Goal: Transaction & Acquisition: Purchase product/service

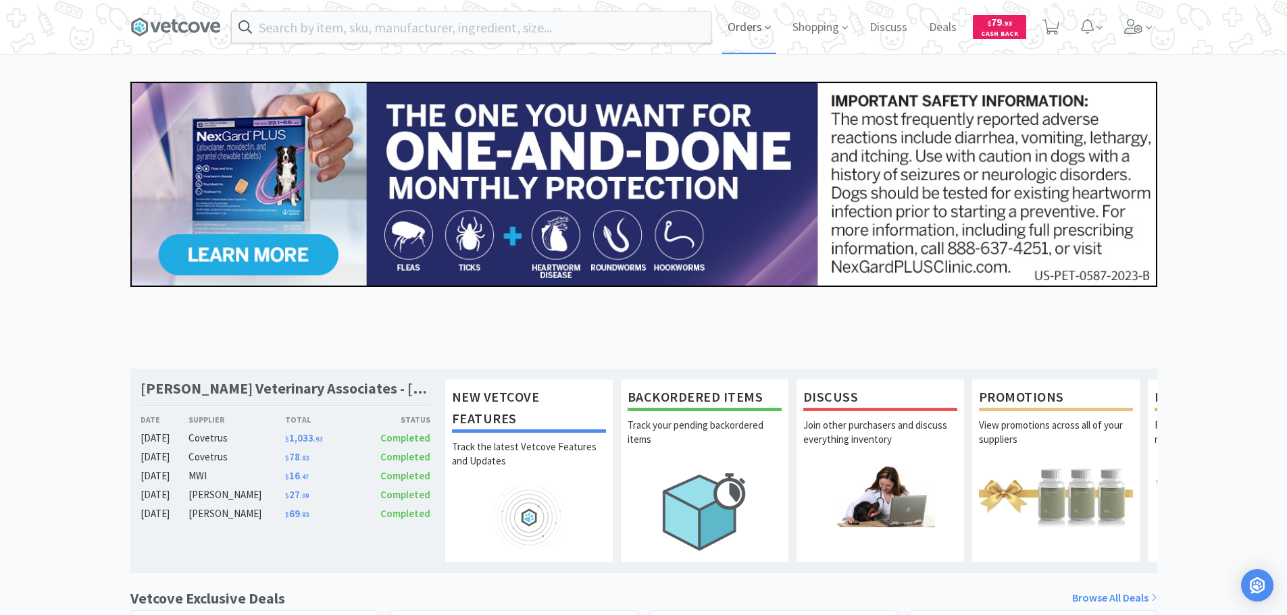
click at [732, 30] on span "Orders" at bounding box center [749, 27] width 54 height 54
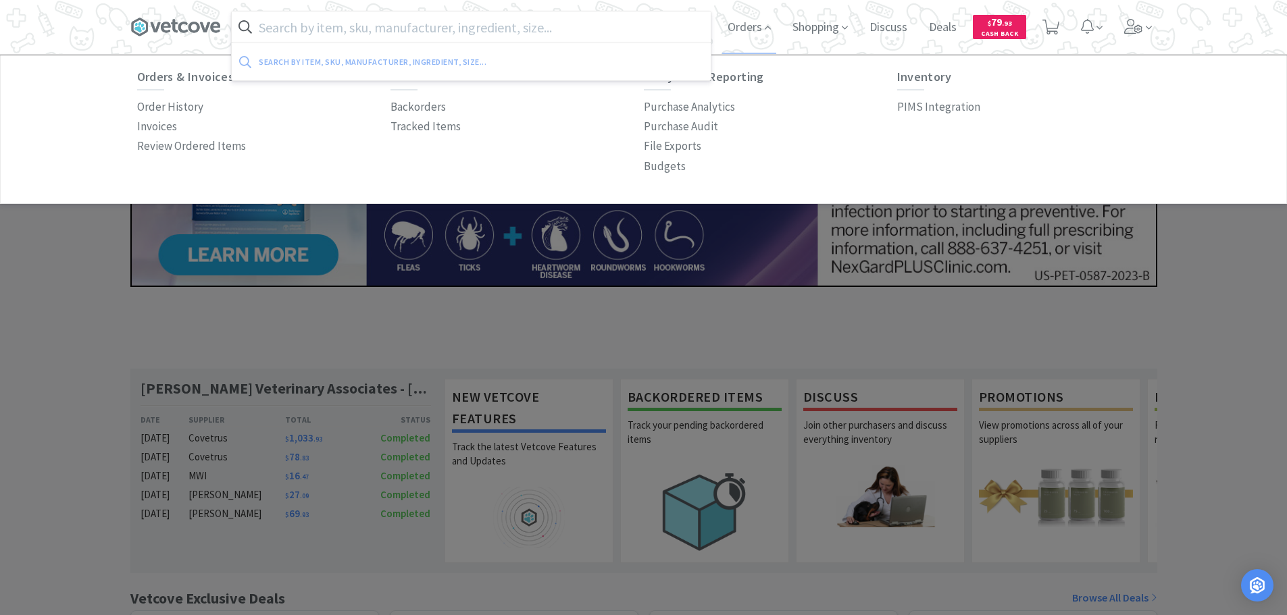
click at [378, 25] on input "text" at bounding box center [471, 26] width 479 height 31
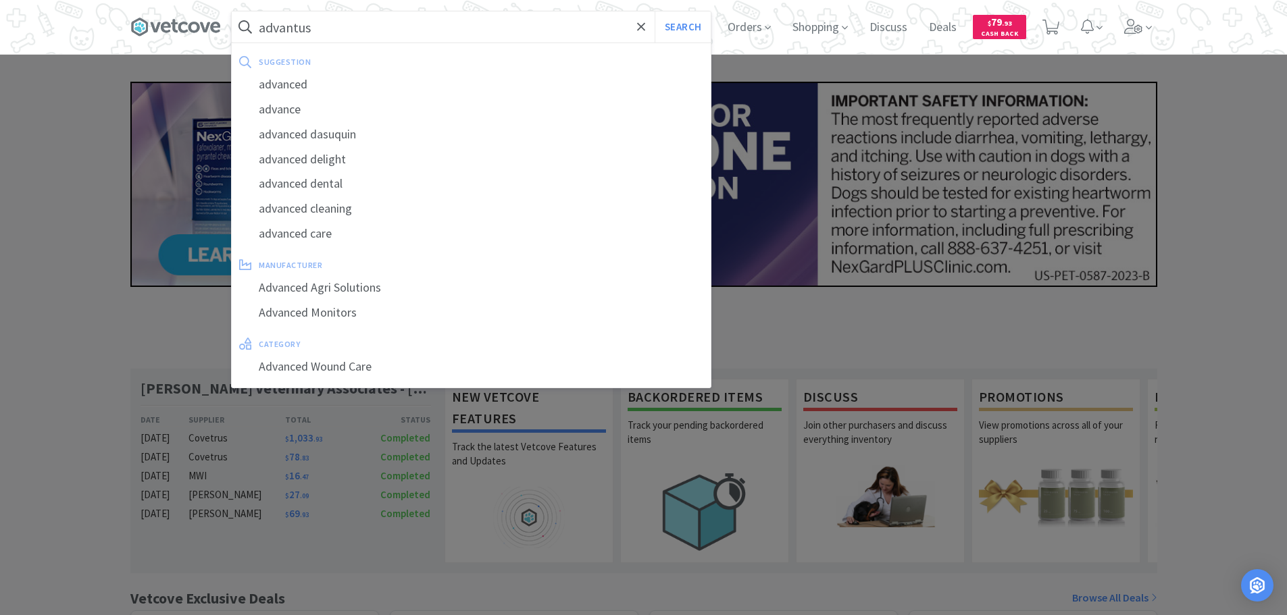
click at [654, 11] on button "Search" at bounding box center [682, 26] width 56 height 31
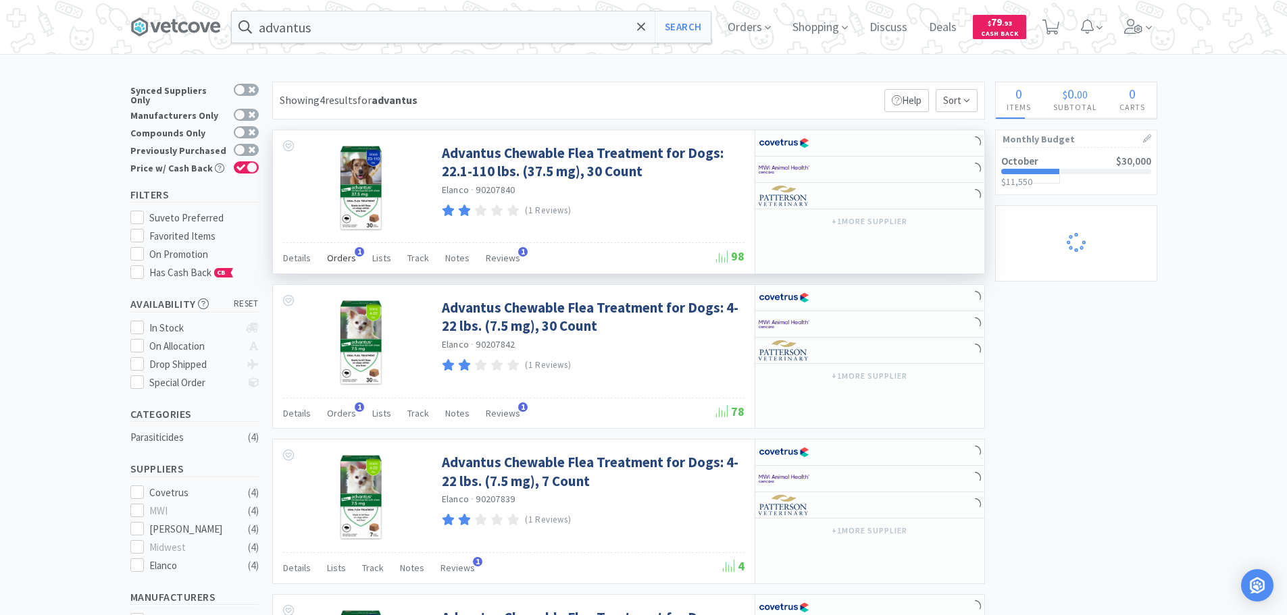
click at [347, 258] on span "Orders" at bounding box center [341, 258] width 29 height 12
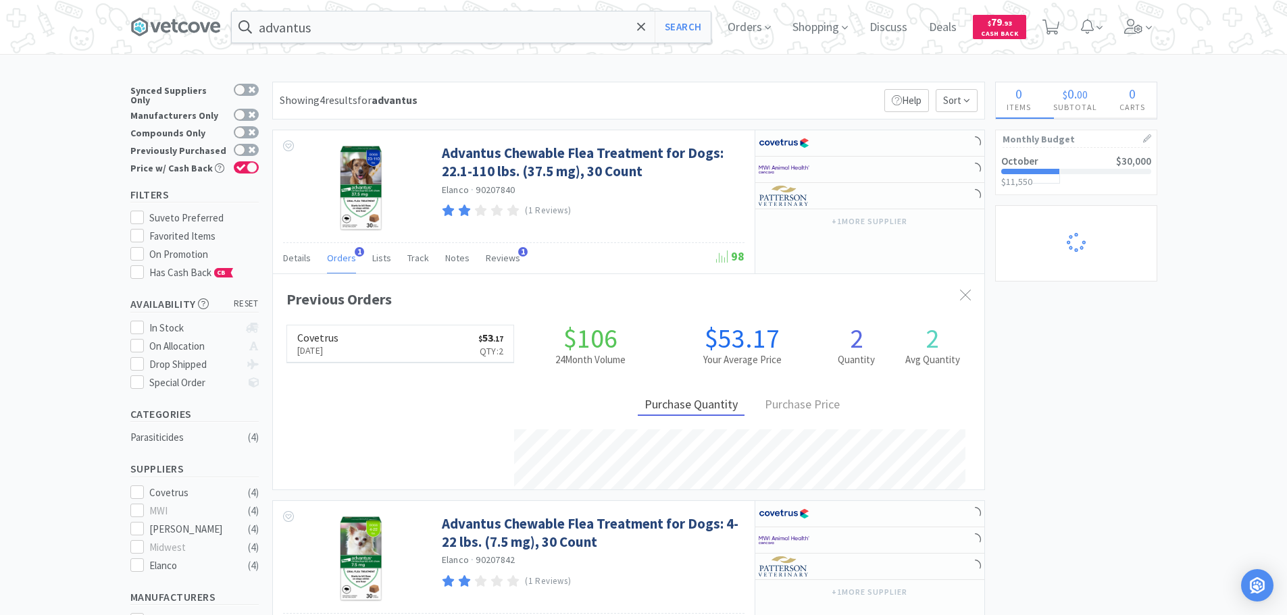
scroll to position [350, 711]
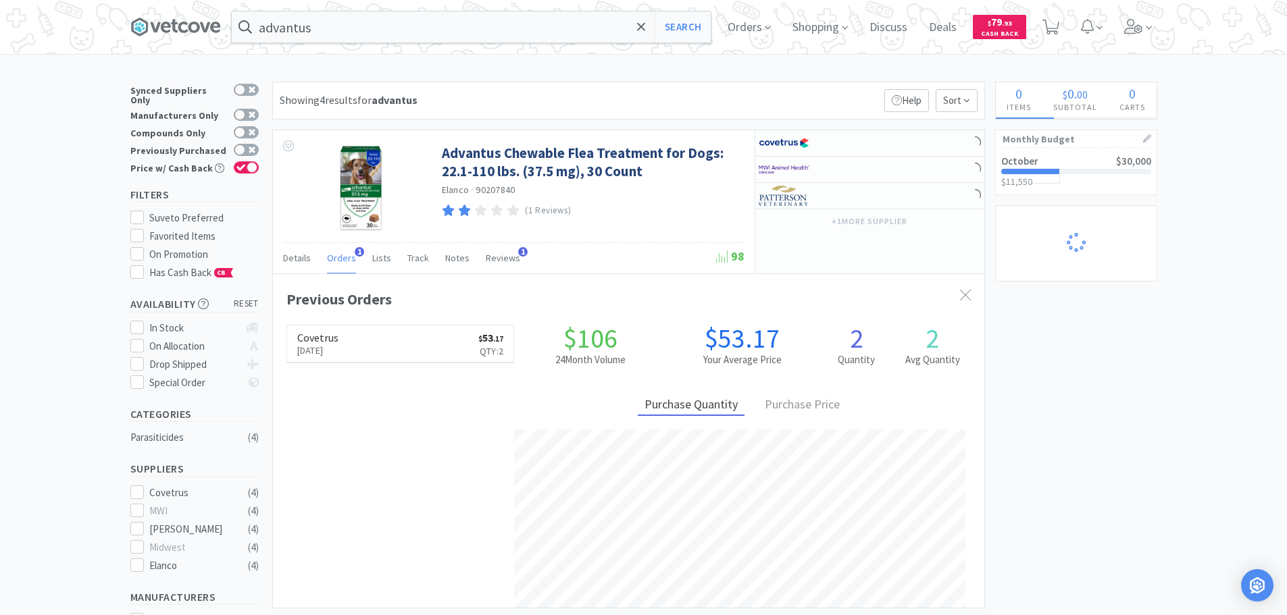
click at [323, 340] on h6 "Covetrus" at bounding box center [317, 337] width 41 height 11
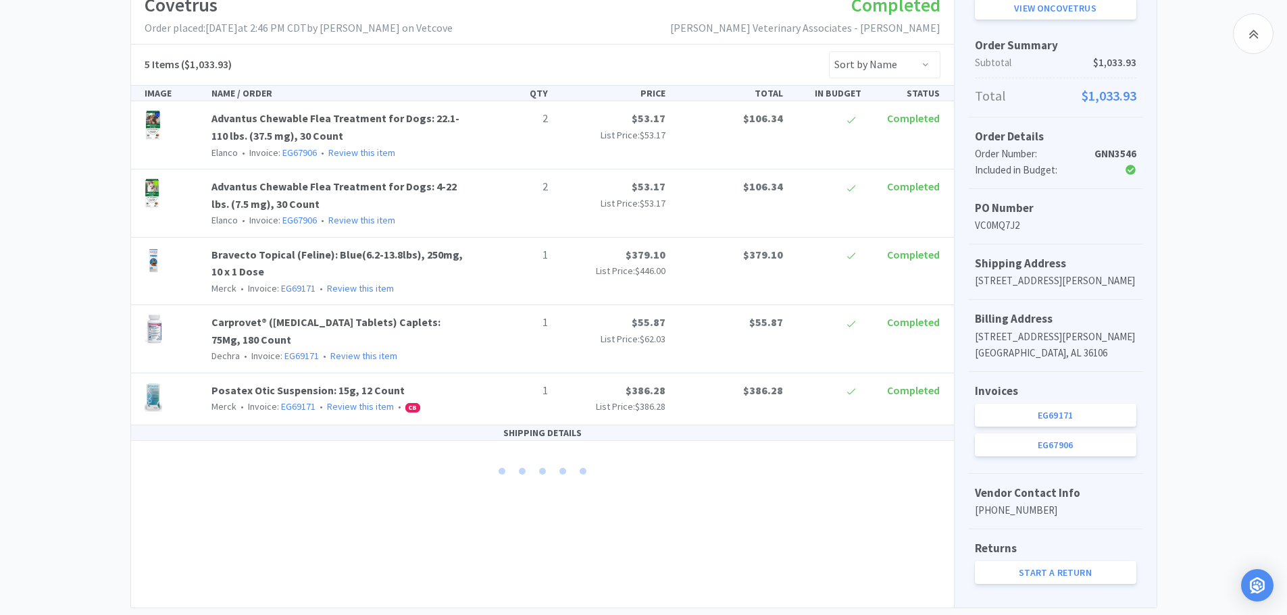
scroll to position [290, 0]
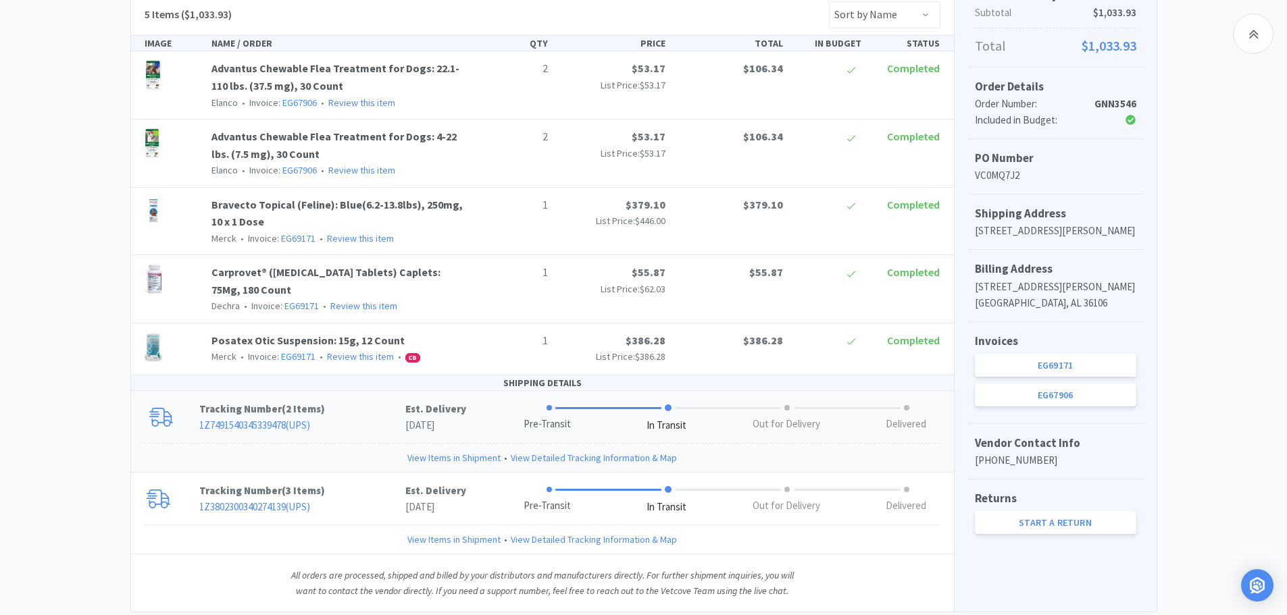
click at [484, 461] on link "View Items in Shipment" at bounding box center [453, 458] width 93 height 15
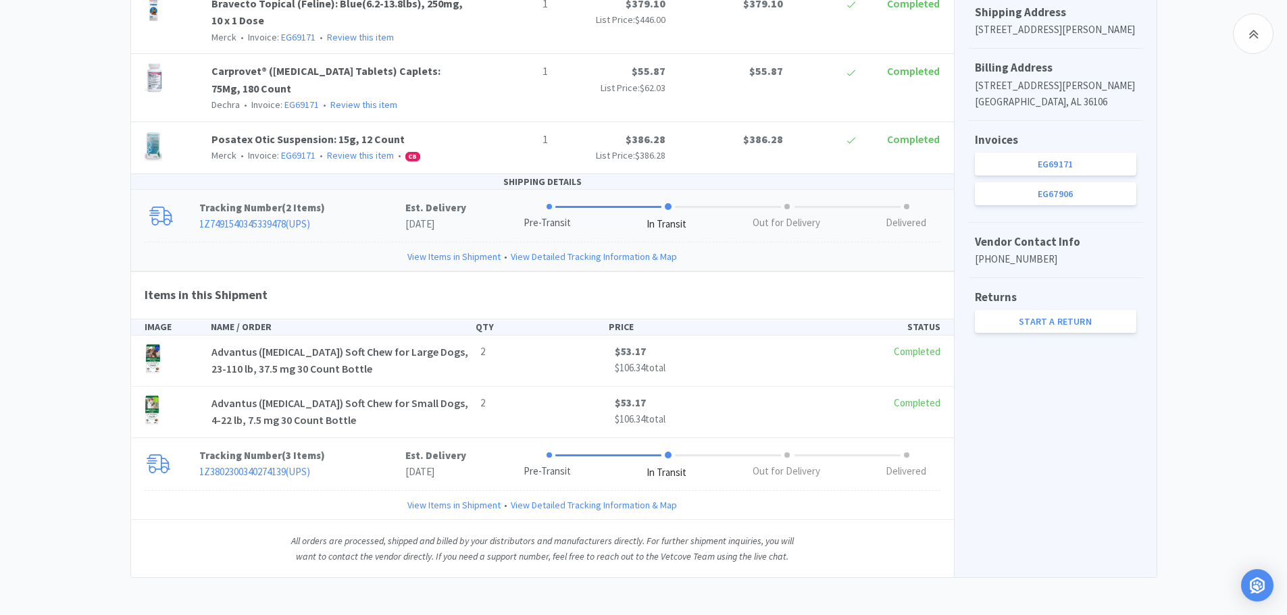
scroll to position [492, 0]
click at [460, 257] on link "View Items in Shipment" at bounding box center [453, 255] width 93 height 15
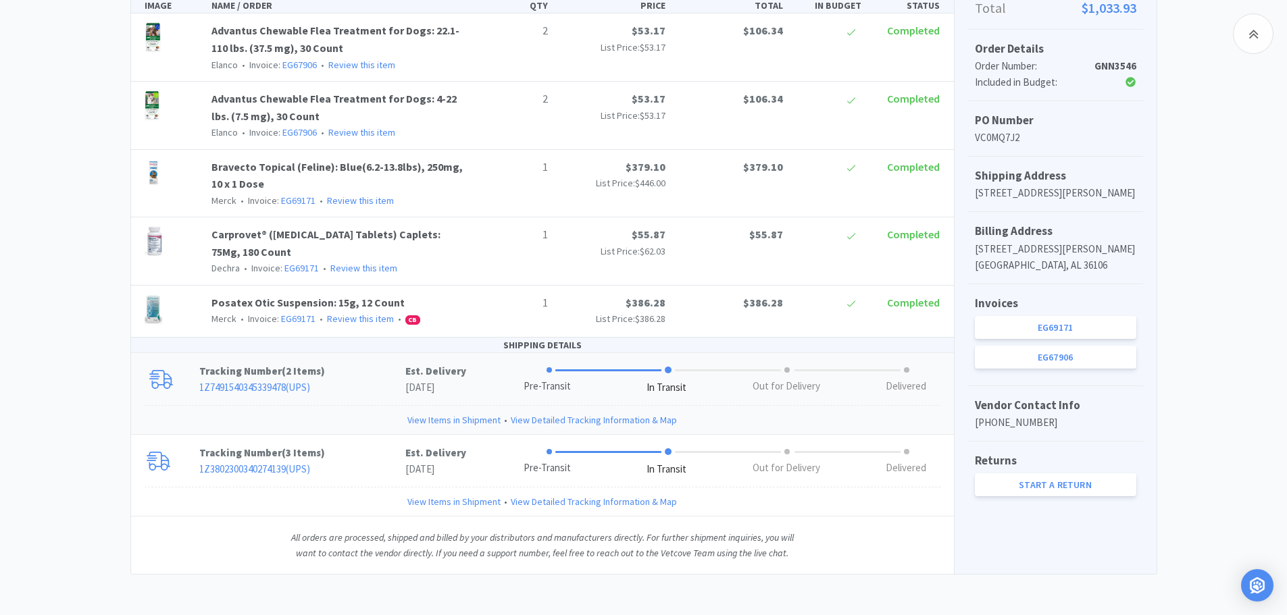
scroll to position [0, 0]
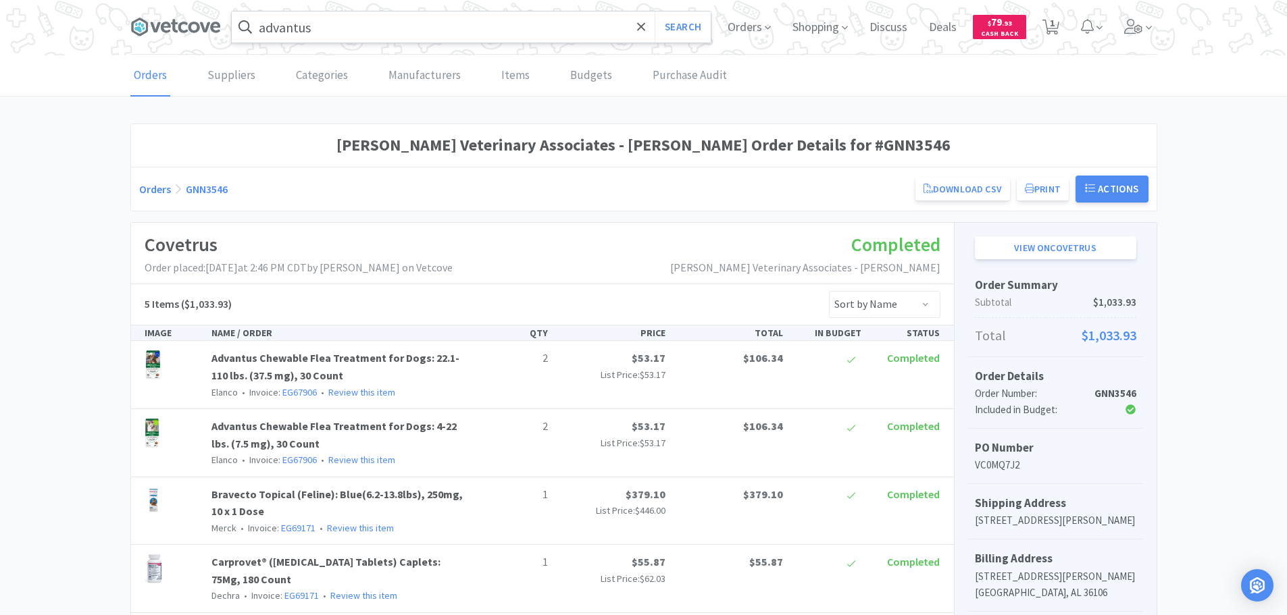
click at [409, 26] on input "advantus" at bounding box center [471, 26] width 479 height 31
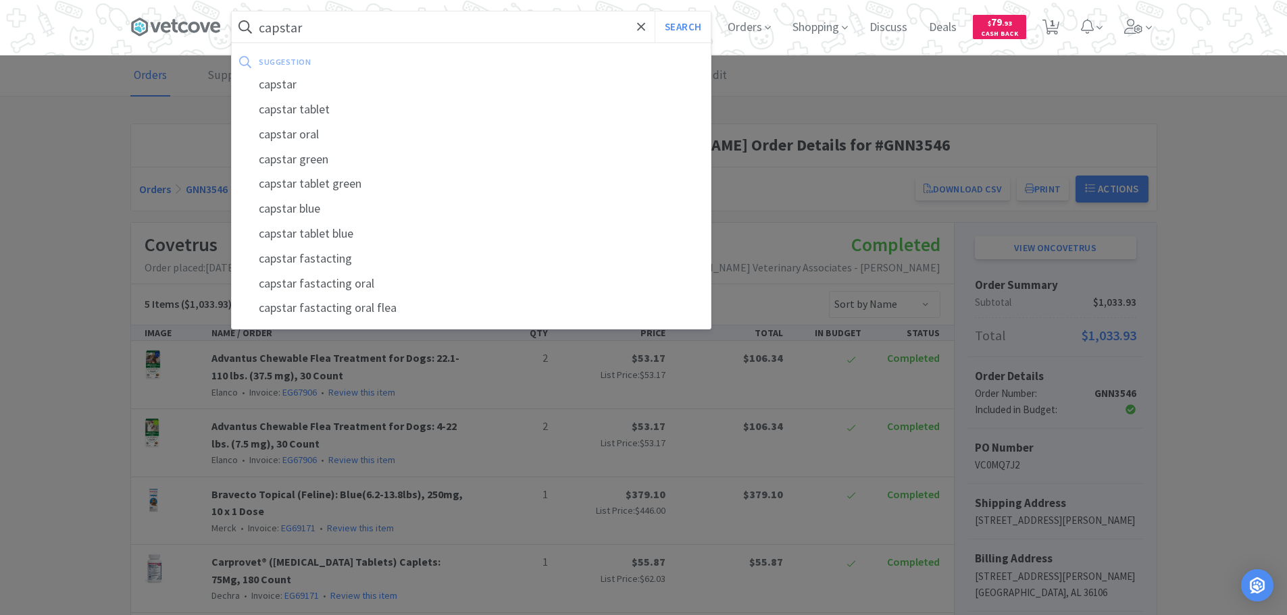
type input "capstar"
click at [654, 11] on button "Search" at bounding box center [682, 26] width 56 height 31
select select "1"
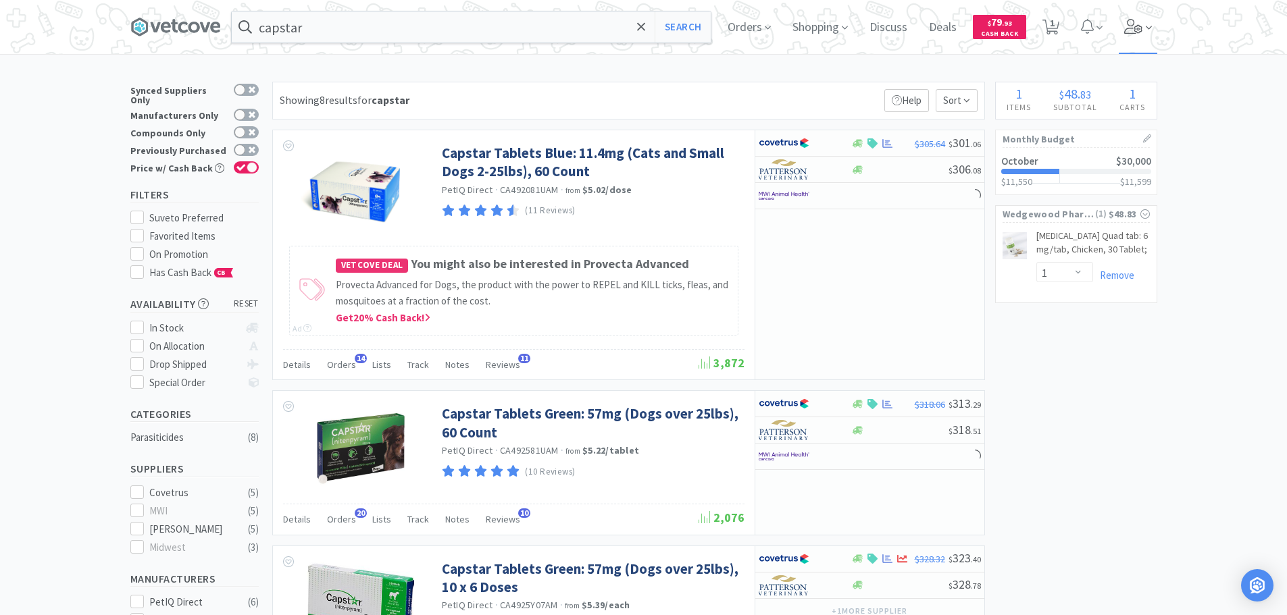
click at [1148, 26] on span at bounding box center [1138, 27] width 38 height 54
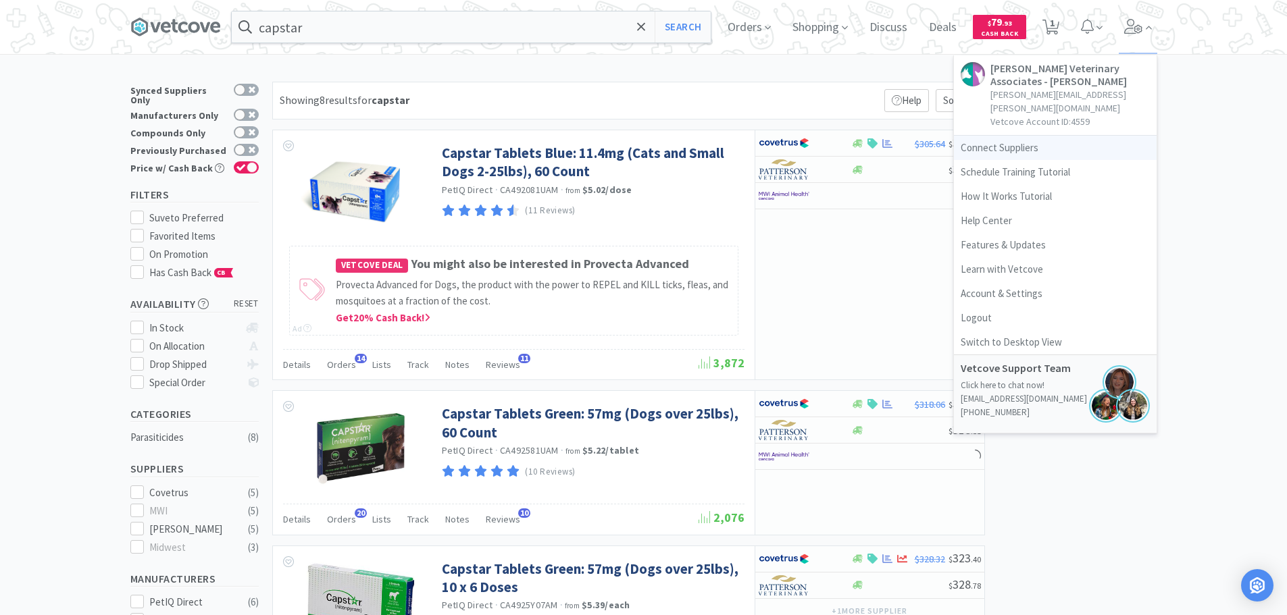
click at [1078, 136] on link "Connect Suppliers" at bounding box center [1055, 148] width 203 height 24
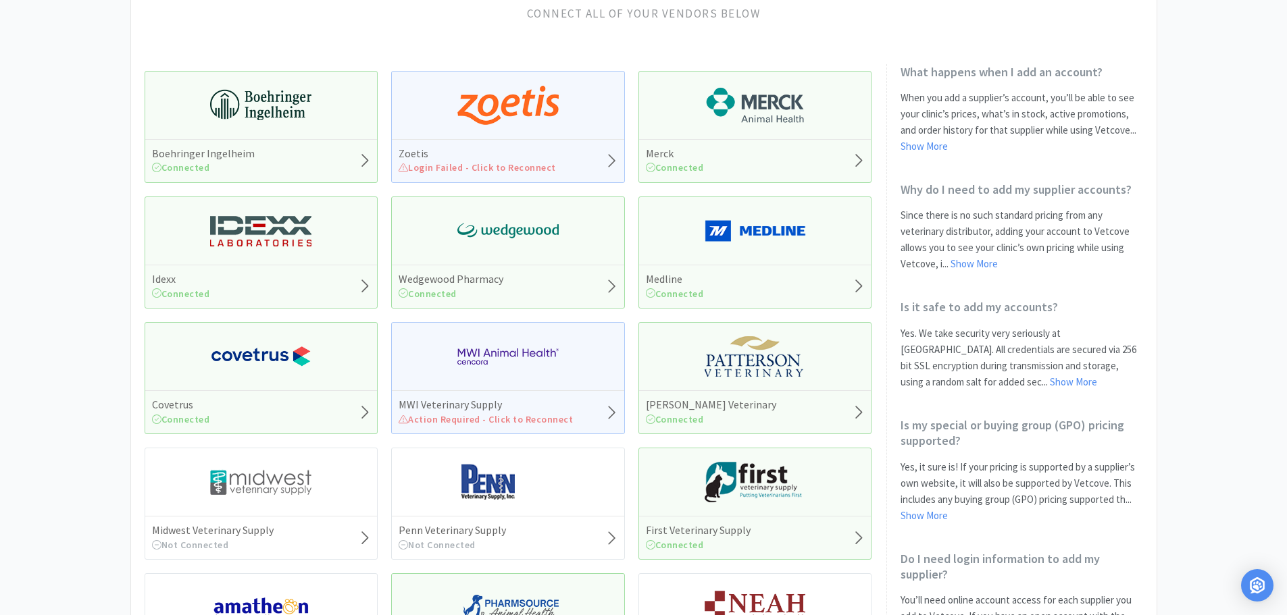
scroll to position [68, 0]
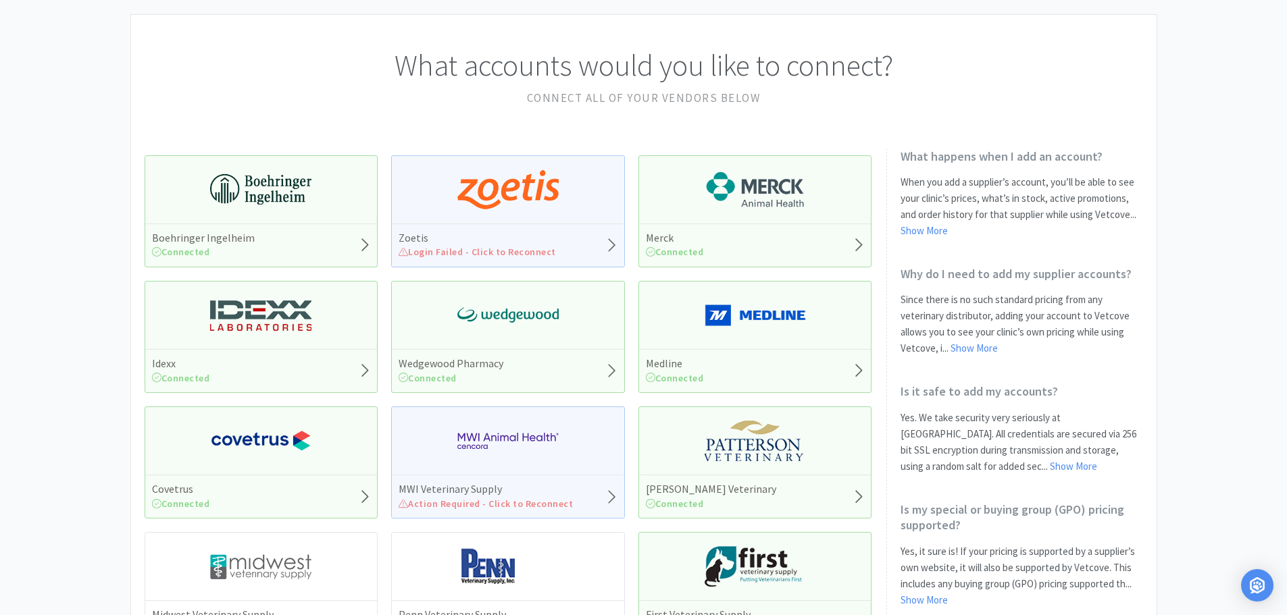
click at [528, 264] on div "Zoetis Login Failed - Click to Reconnect" at bounding box center [508, 245] width 232 height 43
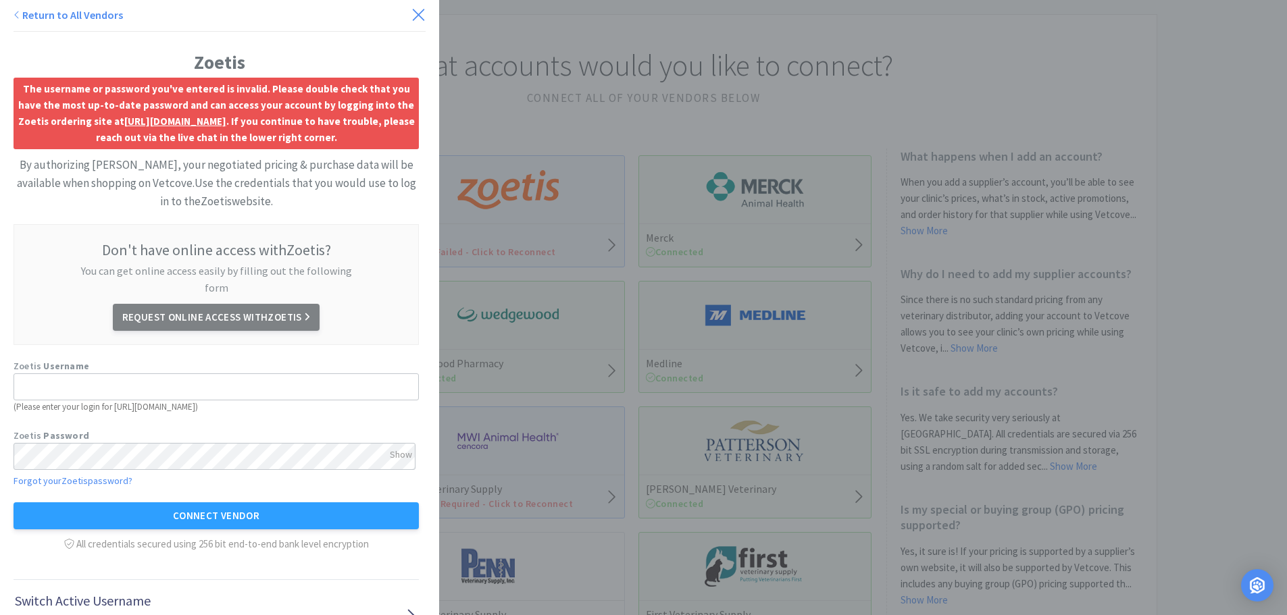
click at [411, 11] on icon at bounding box center [418, 14] width 14 height 19
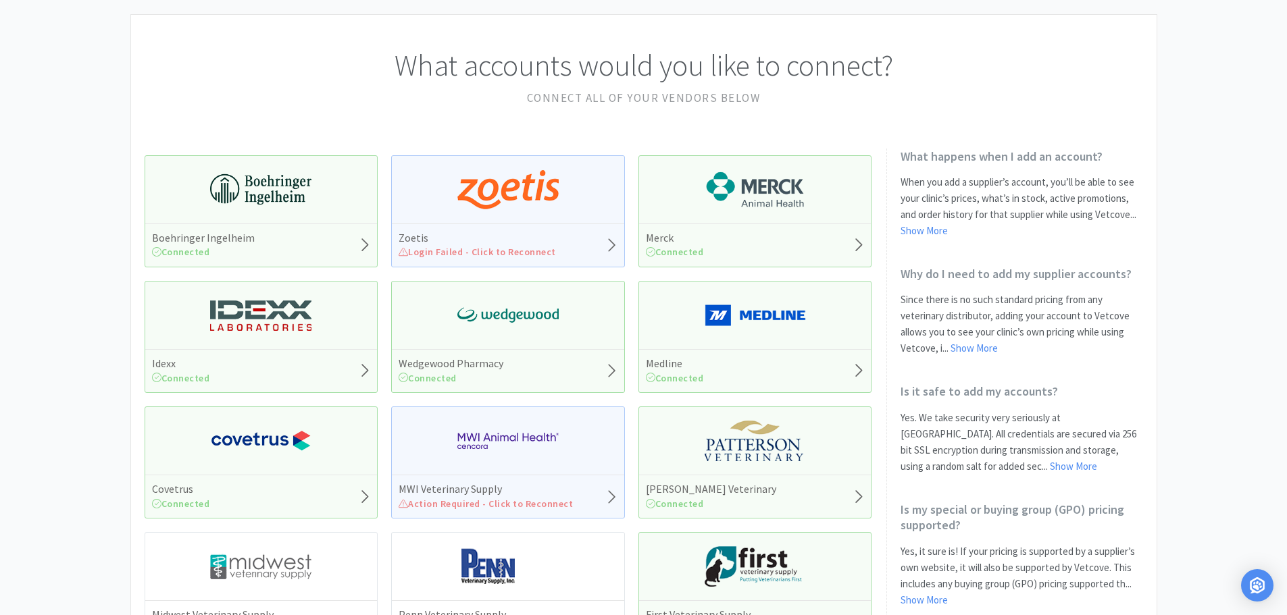
click at [538, 481] on div "MWI Veterinary Supply Action Required - Click to Reconnect" at bounding box center [508, 496] width 232 height 43
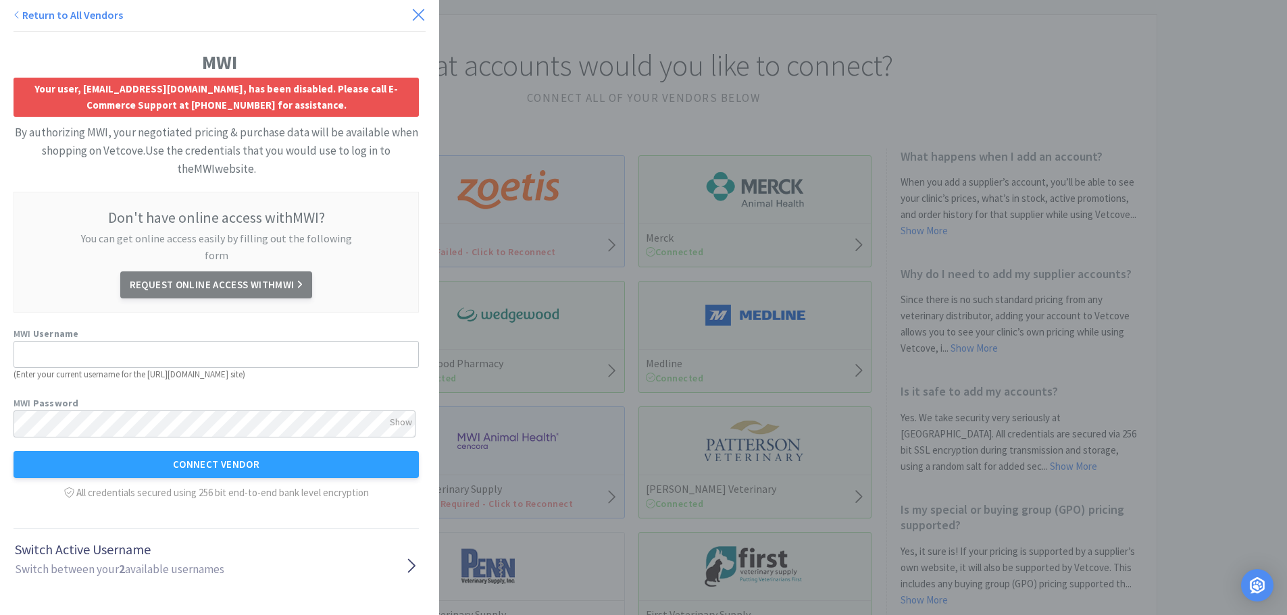
click at [411, 11] on icon at bounding box center [418, 14] width 14 height 19
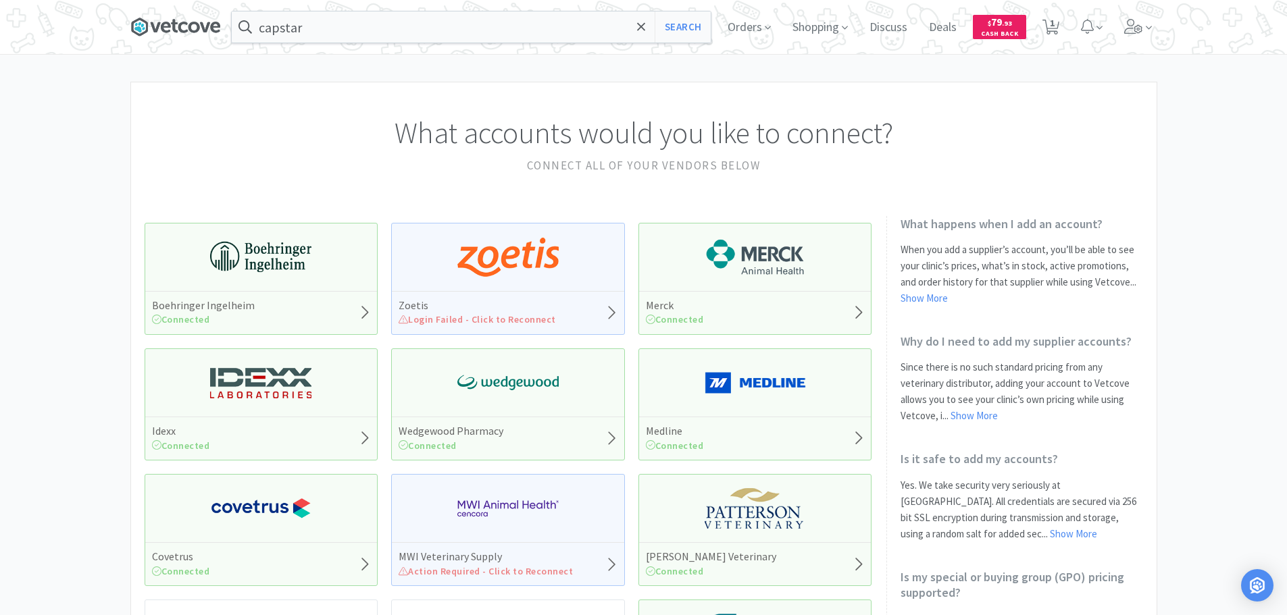
click at [174, 32] on icon at bounding box center [174, 27] width 7 height 14
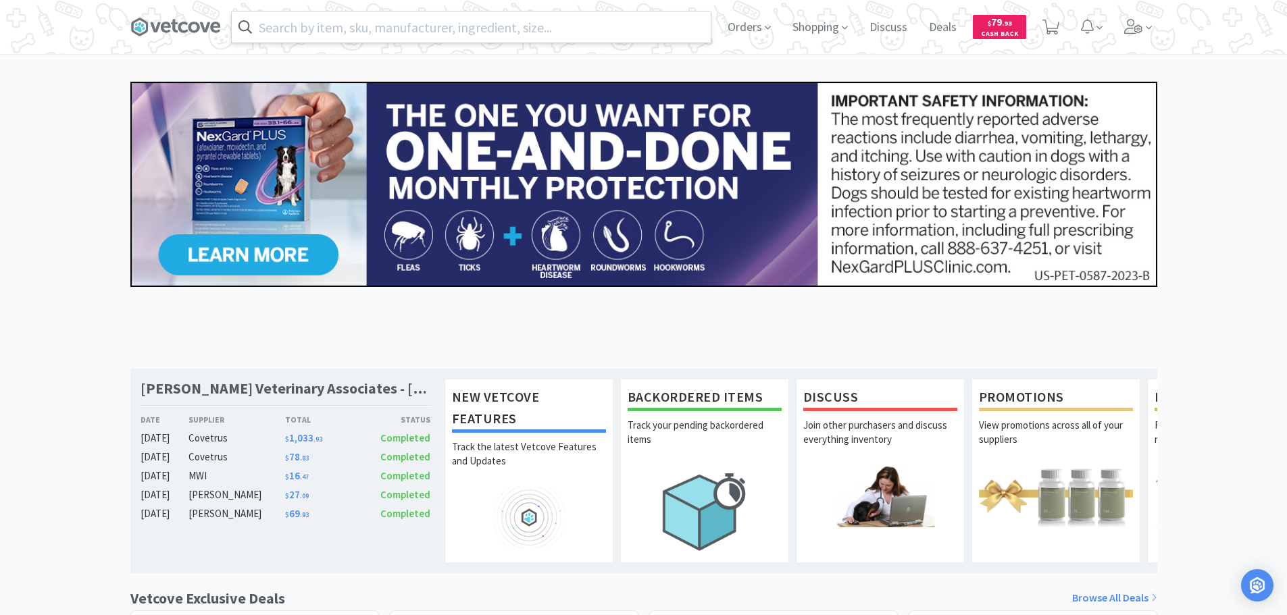
click at [302, 21] on input "text" at bounding box center [471, 26] width 479 height 31
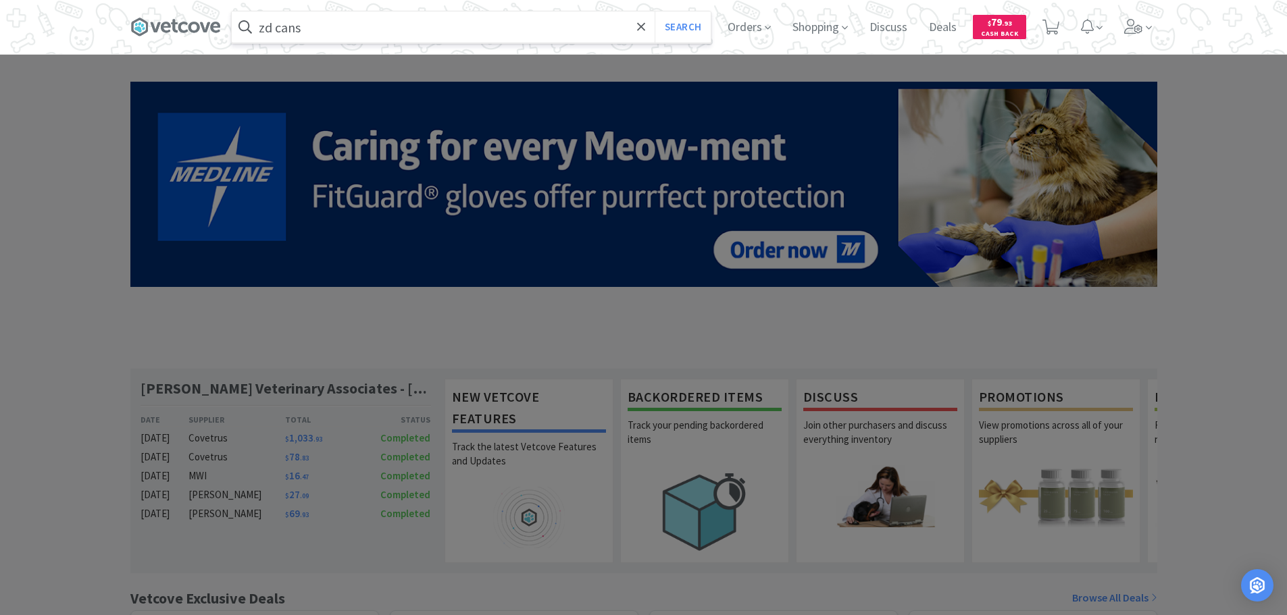
type input "zd cans"
click at [654, 11] on button "Search" at bounding box center [682, 26] width 56 height 31
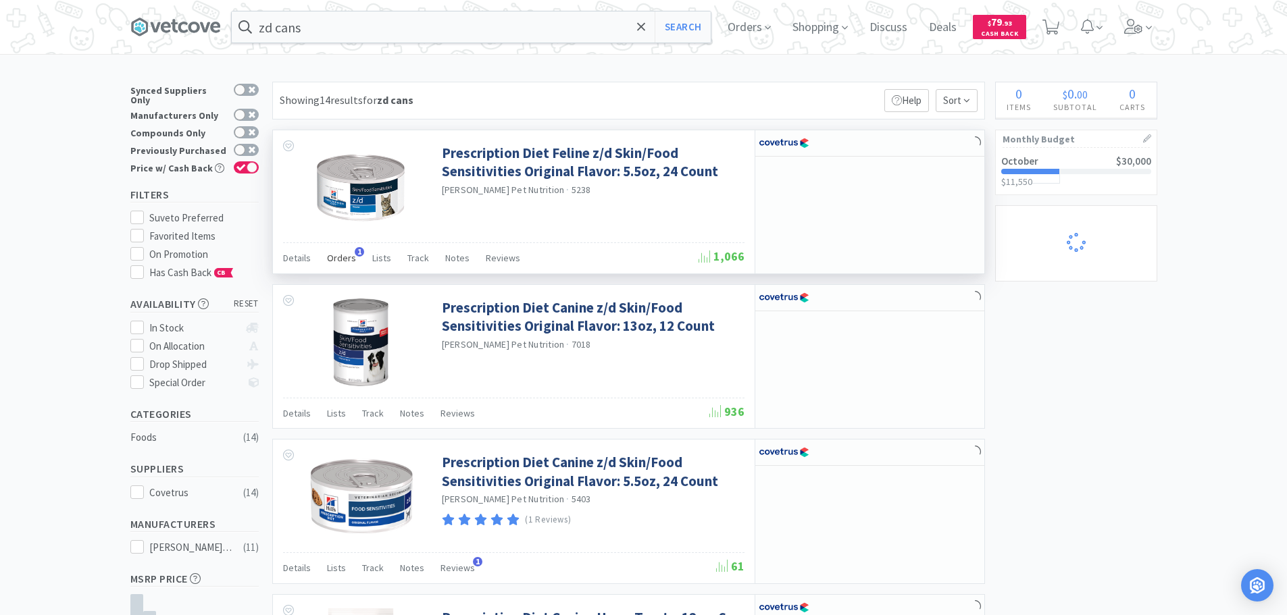
click at [340, 259] on span "Orders" at bounding box center [341, 258] width 29 height 12
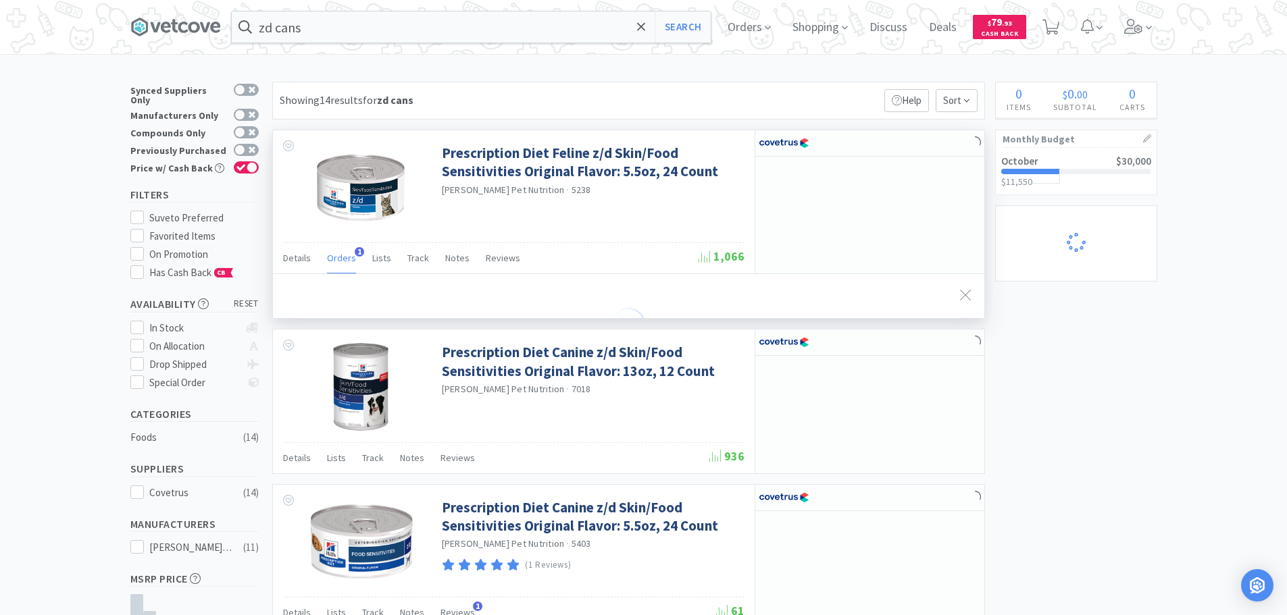
select select "1"
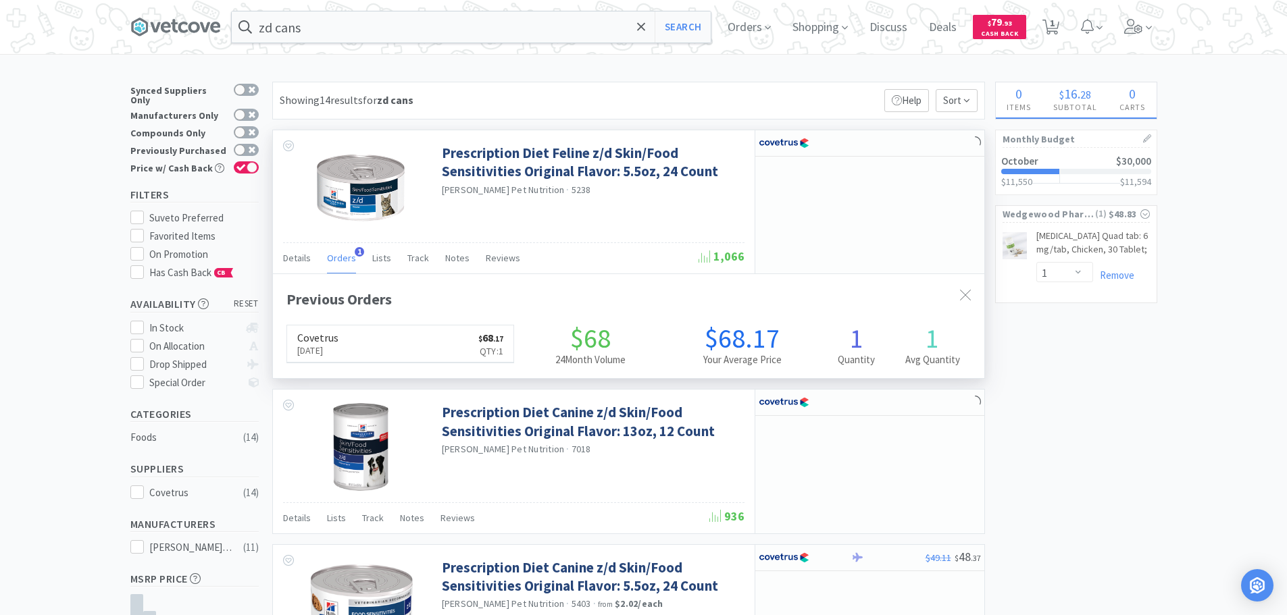
scroll to position [350, 711]
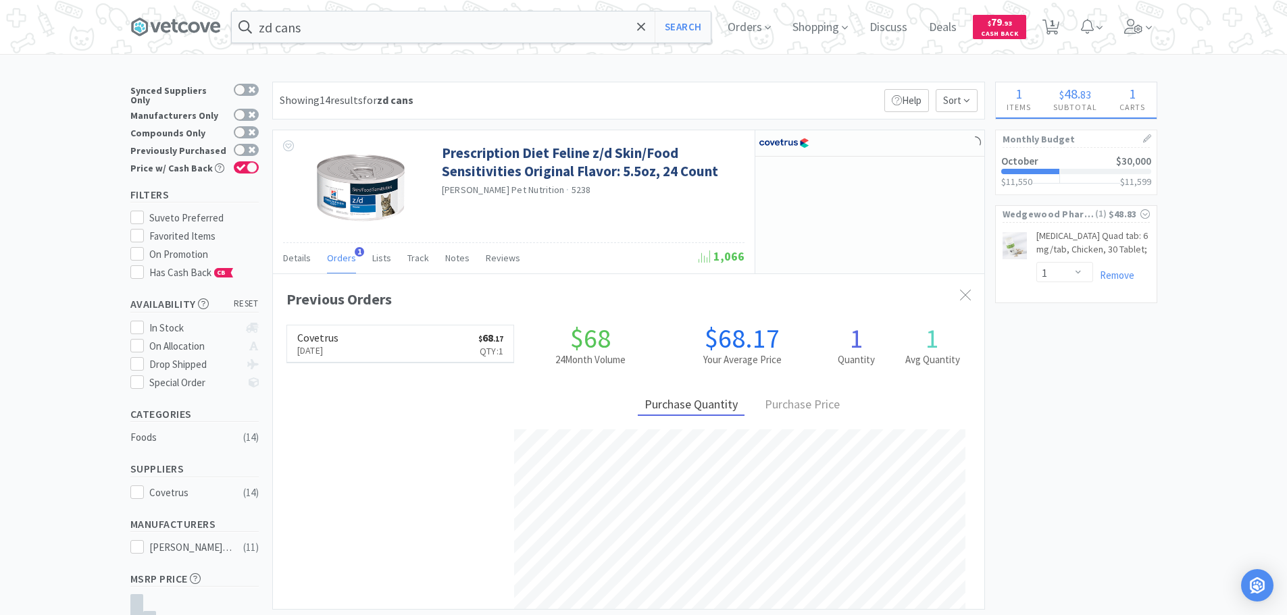
drag, startPoint x: 351, startPoint y: 338, endPoint x: 354, endPoint y: 329, distance: 10.0
click at [338, 338] on h6 "Covetrus" at bounding box center [317, 337] width 41 height 11
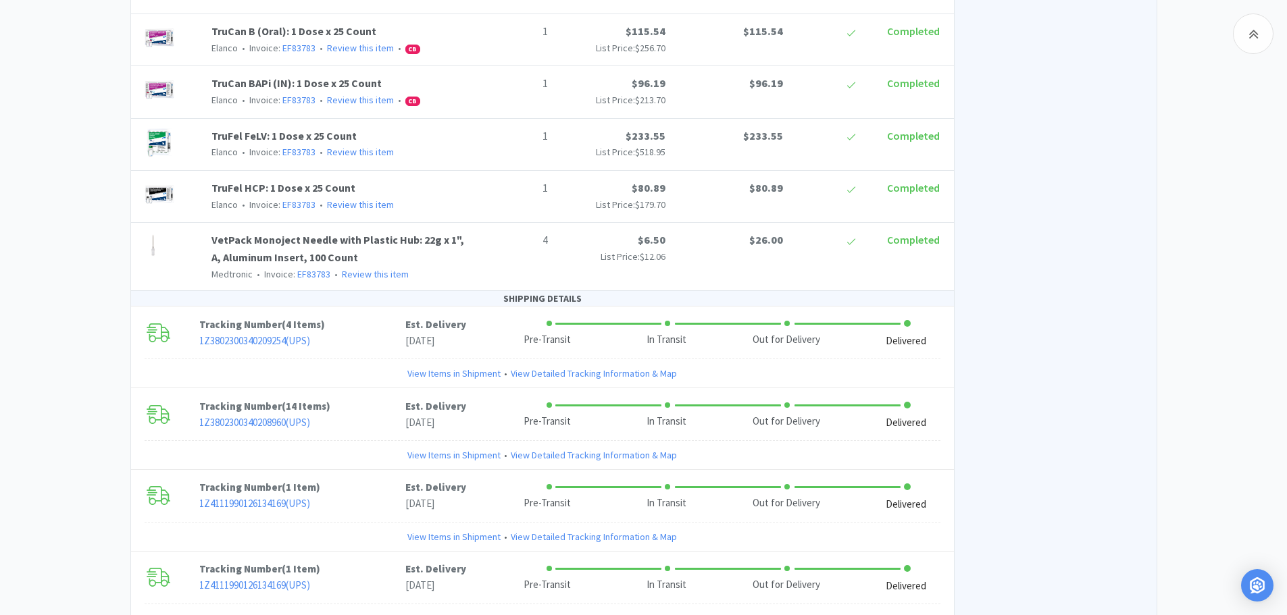
scroll to position [1322, 0]
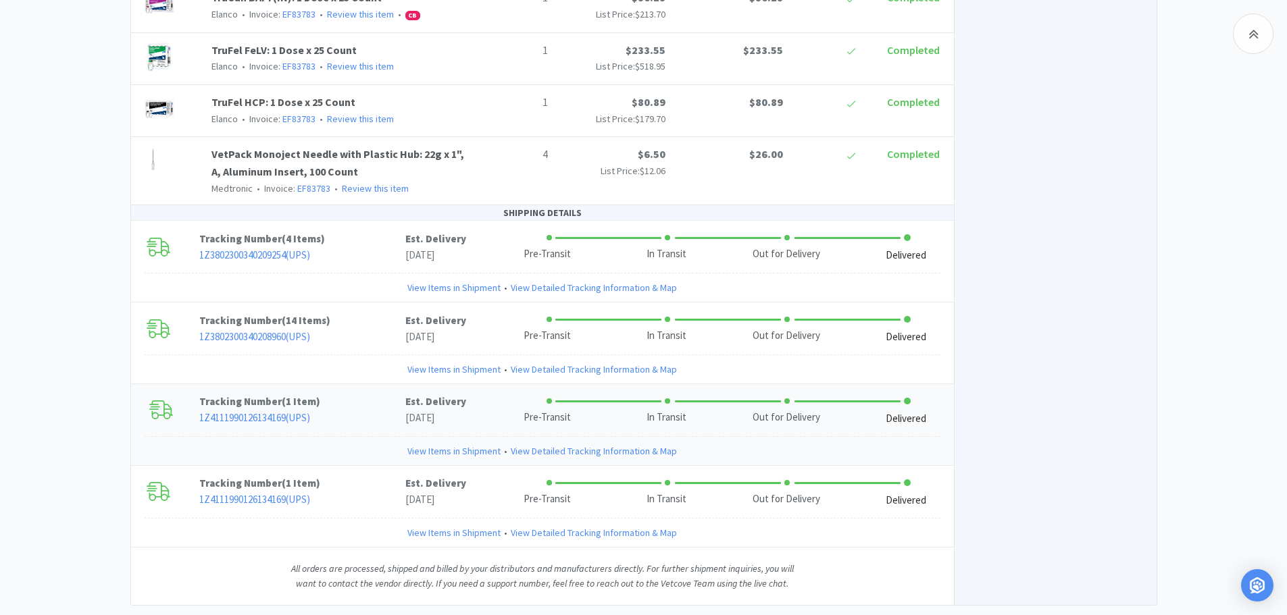
click at [438, 444] on link "View Items in Shipment" at bounding box center [453, 451] width 93 height 15
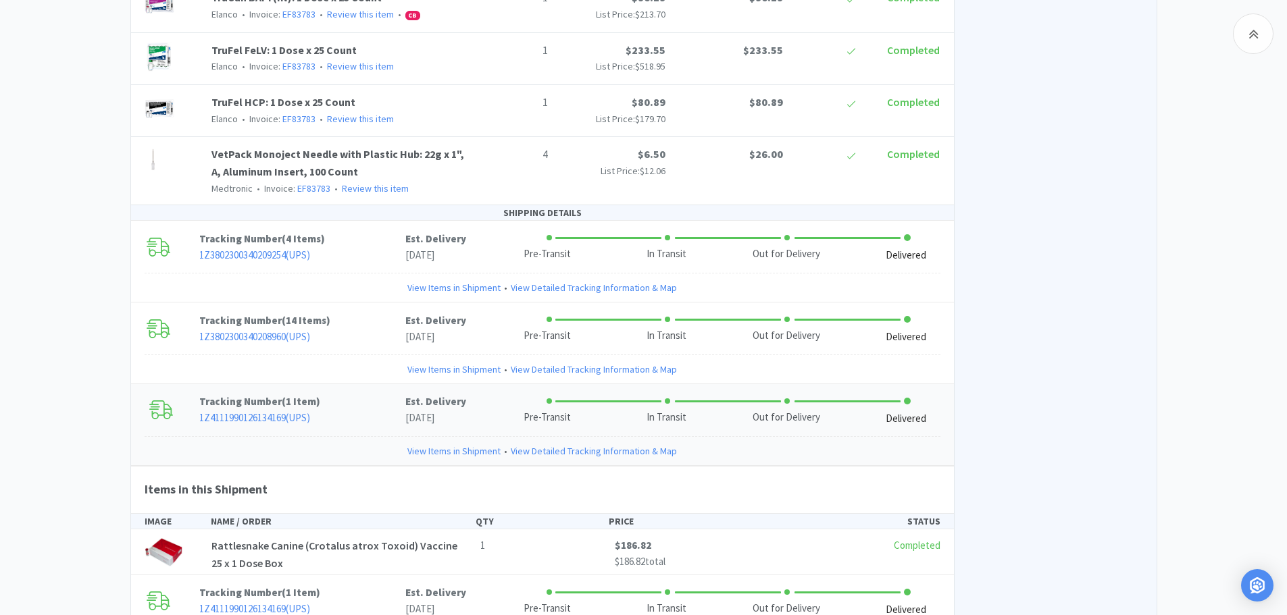
click at [438, 444] on link "View Items in Shipment" at bounding box center [453, 451] width 93 height 15
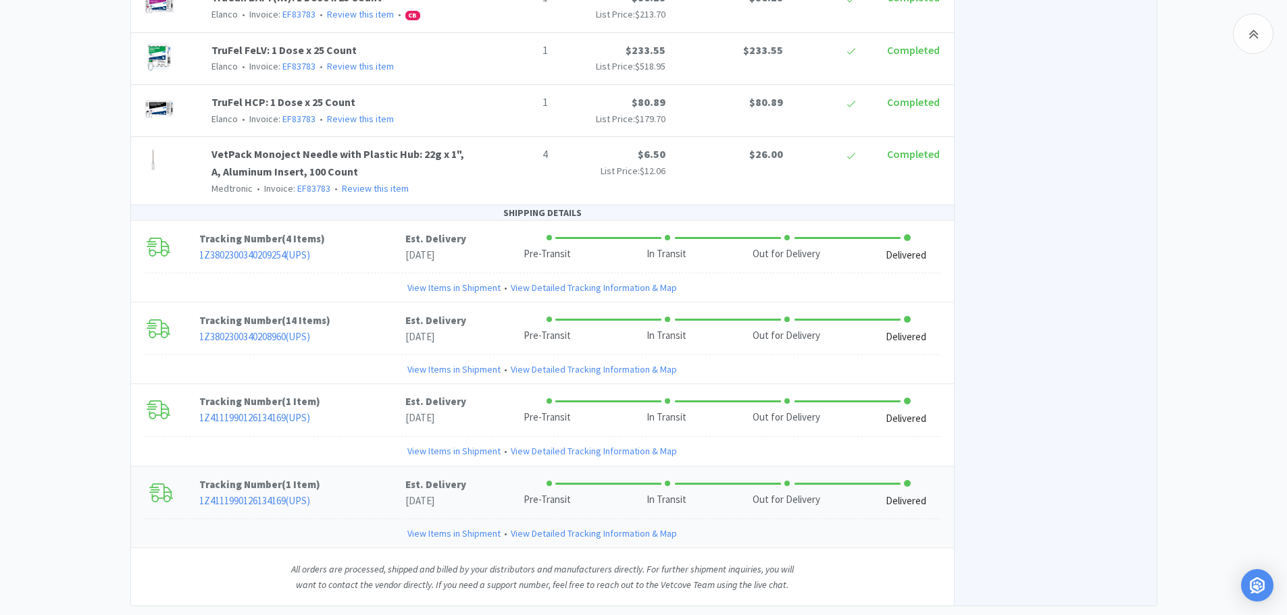
click at [446, 526] on link "View Items in Shipment" at bounding box center [453, 533] width 93 height 15
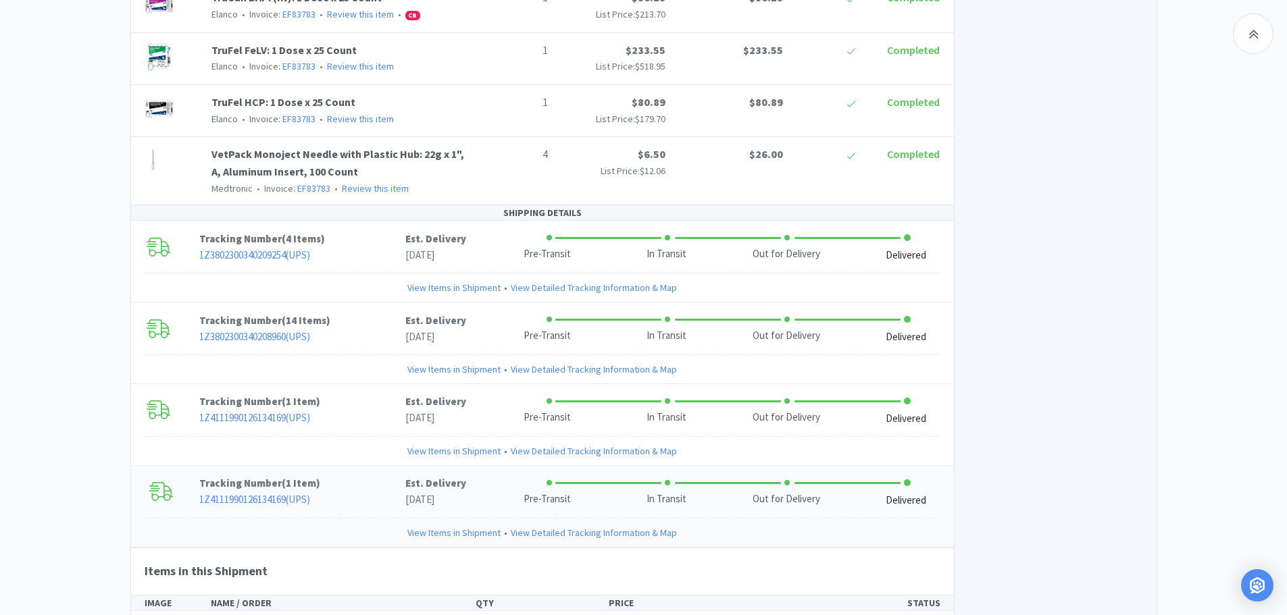
click at [446, 525] on link "View Items in Shipment" at bounding box center [453, 532] width 93 height 15
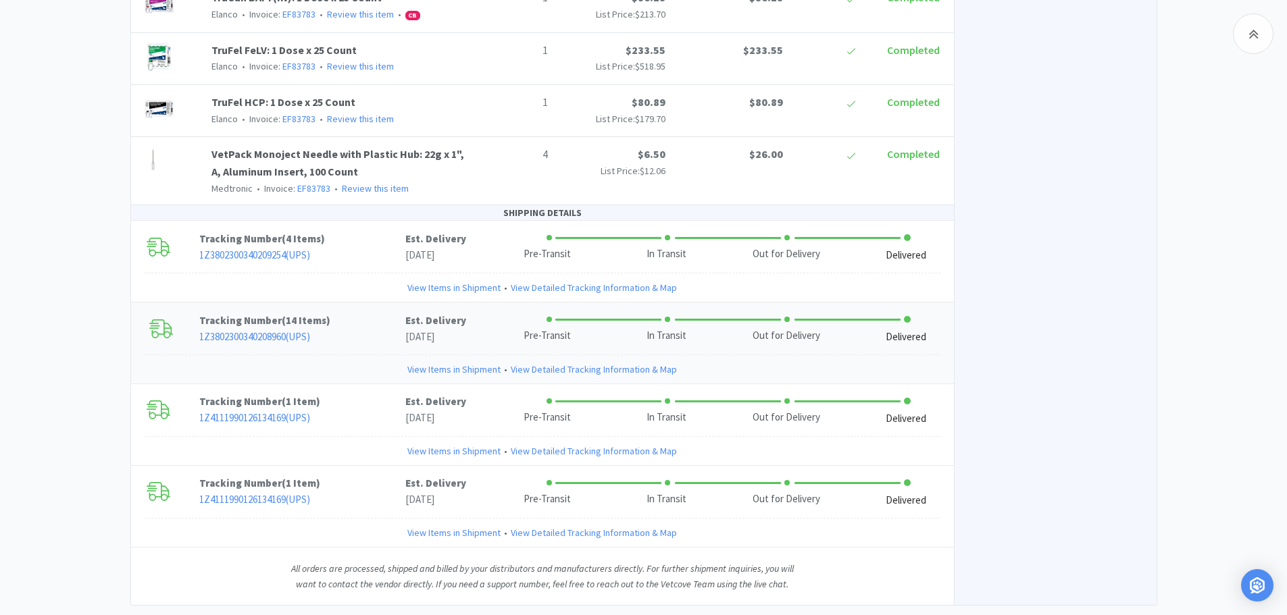
click at [454, 362] on link "View Items in Shipment" at bounding box center [453, 369] width 93 height 15
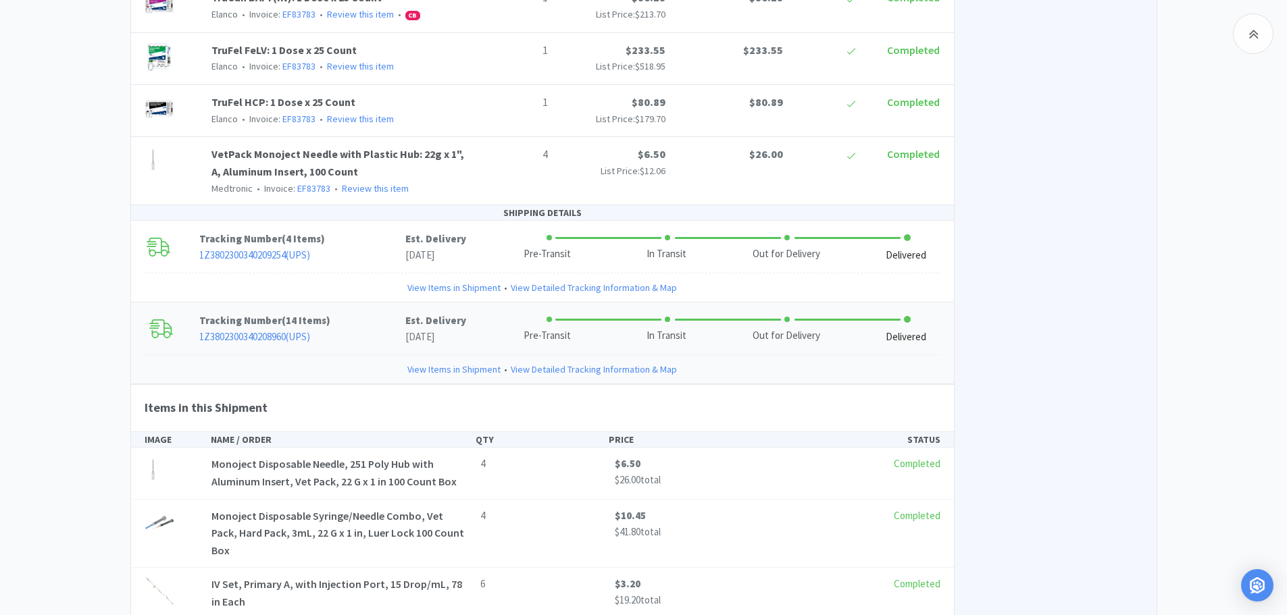
click at [447, 362] on link "View Items in Shipment" at bounding box center [453, 369] width 93 height 15
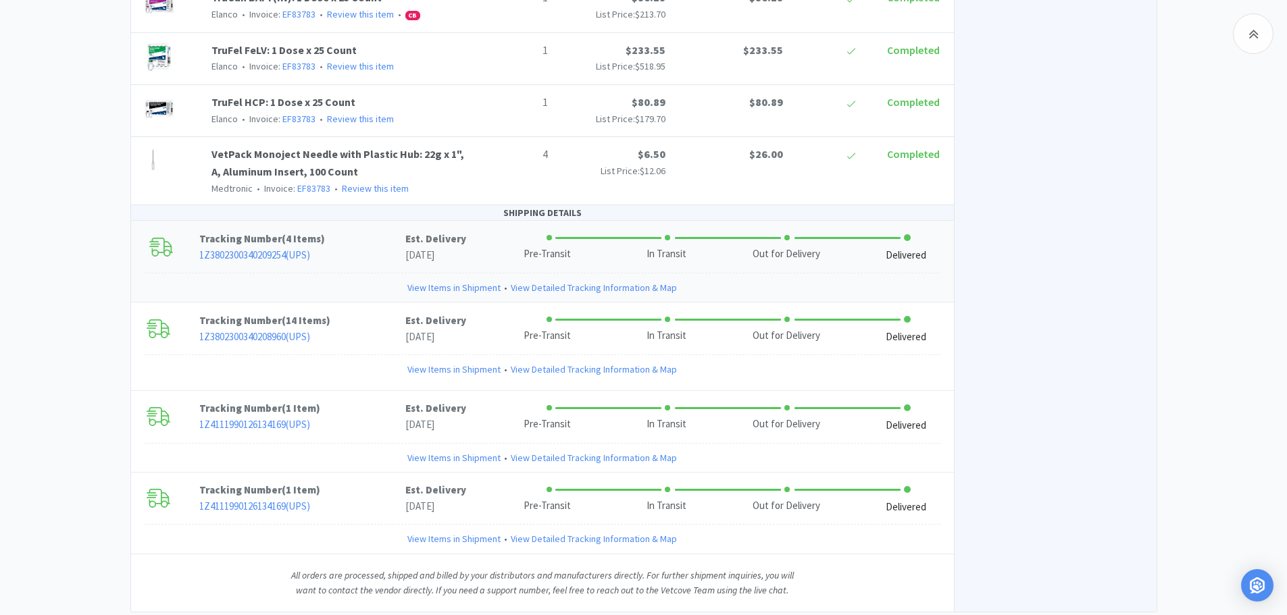
click at [452, 280] on link "View Items in Shipment" at bounding box center [453, 287] width 93 height 15
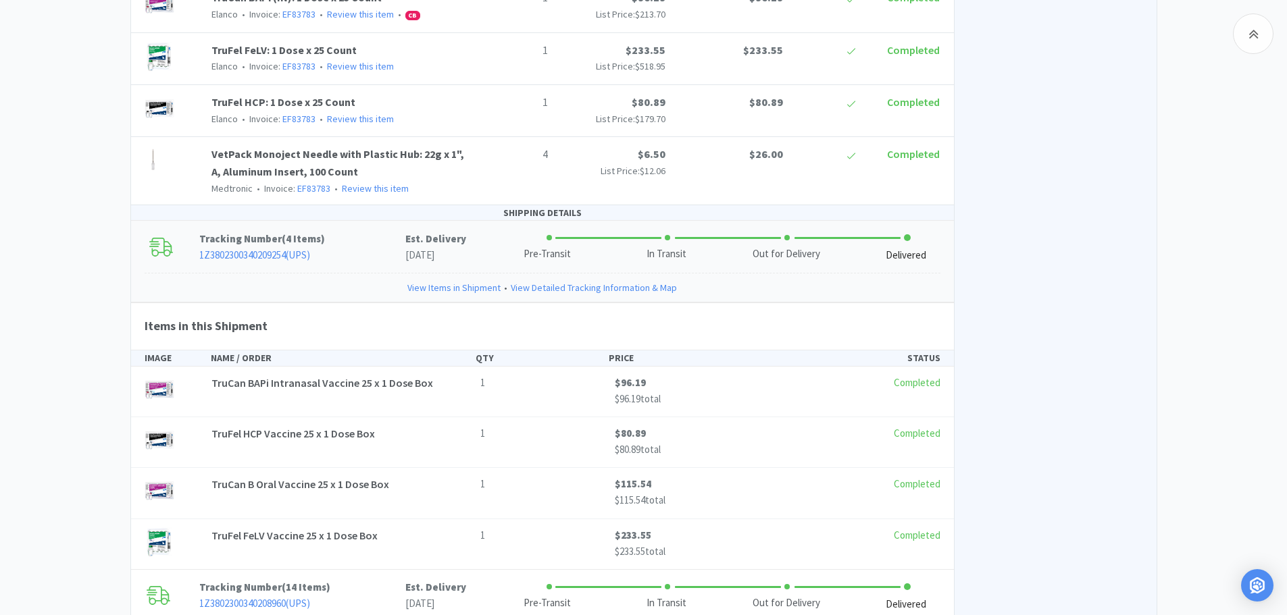
click at [452, 280] on link "View Items in Shipment" at bounding box center [453, 287] width 93 height 15
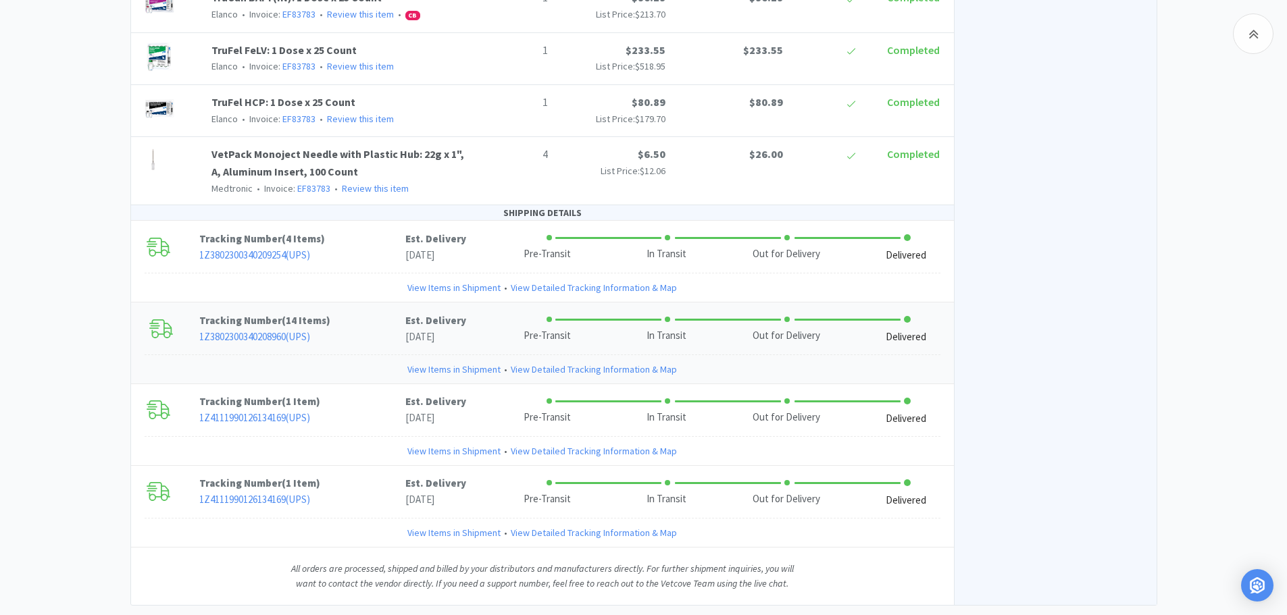
click at [445, 362] on link "View Items in Shipment" at bounding box center [453, 369] width 93 height 15
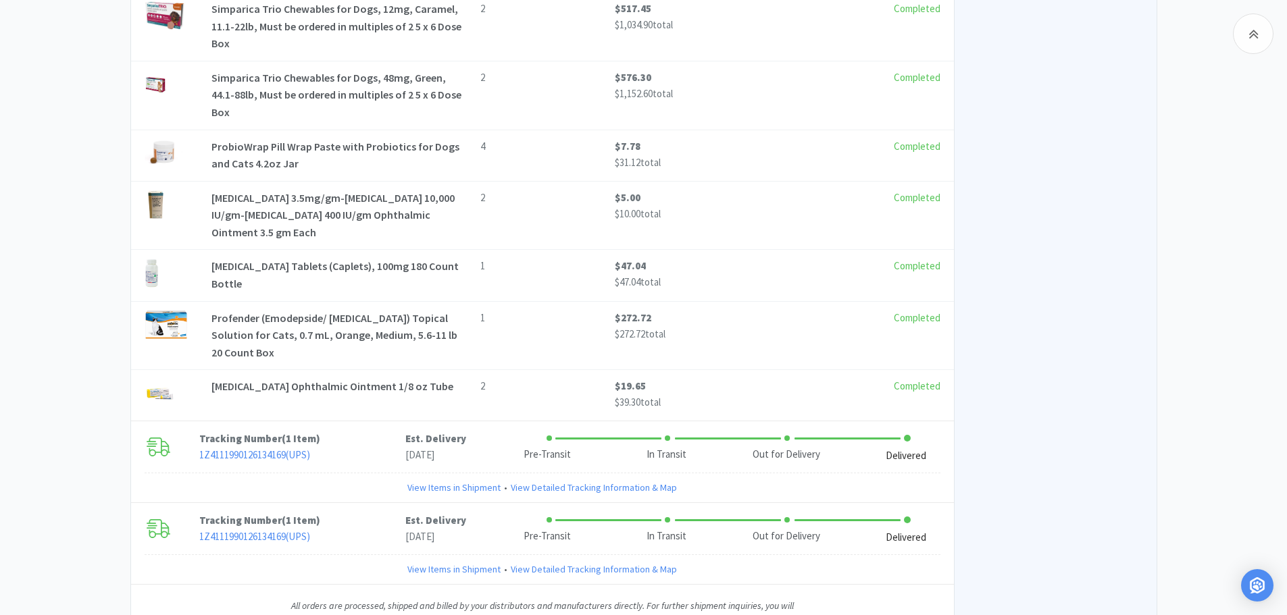
scroll to position [2155, 0]
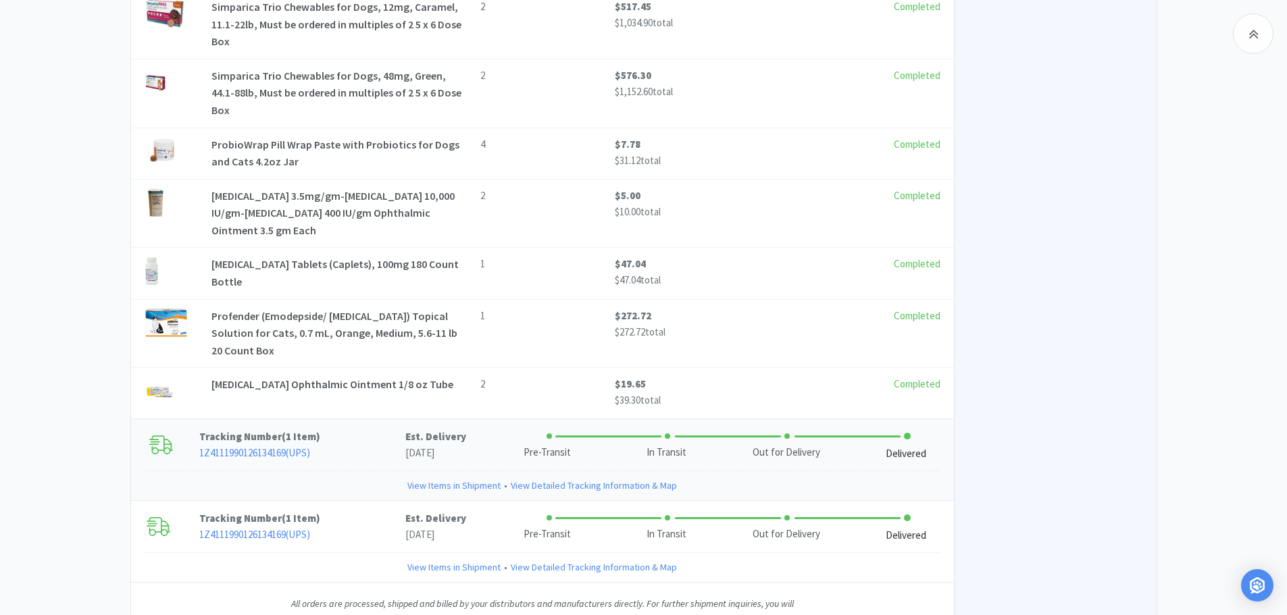
click at [438, 478] on link "View Items in Shipment" at bounding box center [453, 485] width 93 height 15
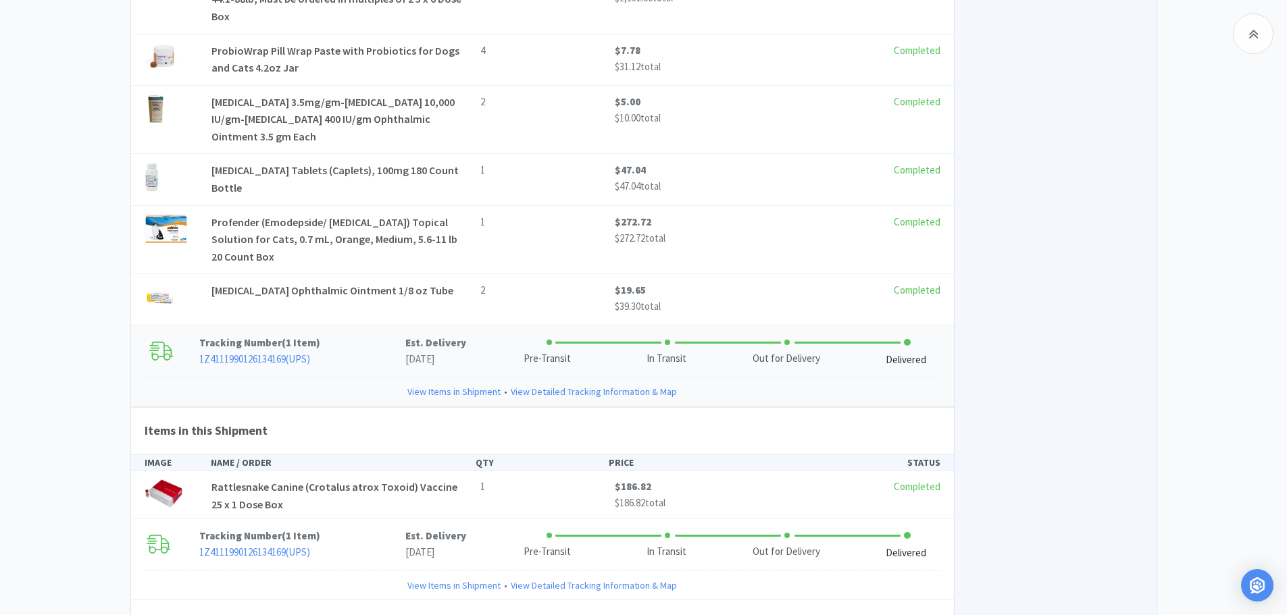
scroll to position [2265, 0]
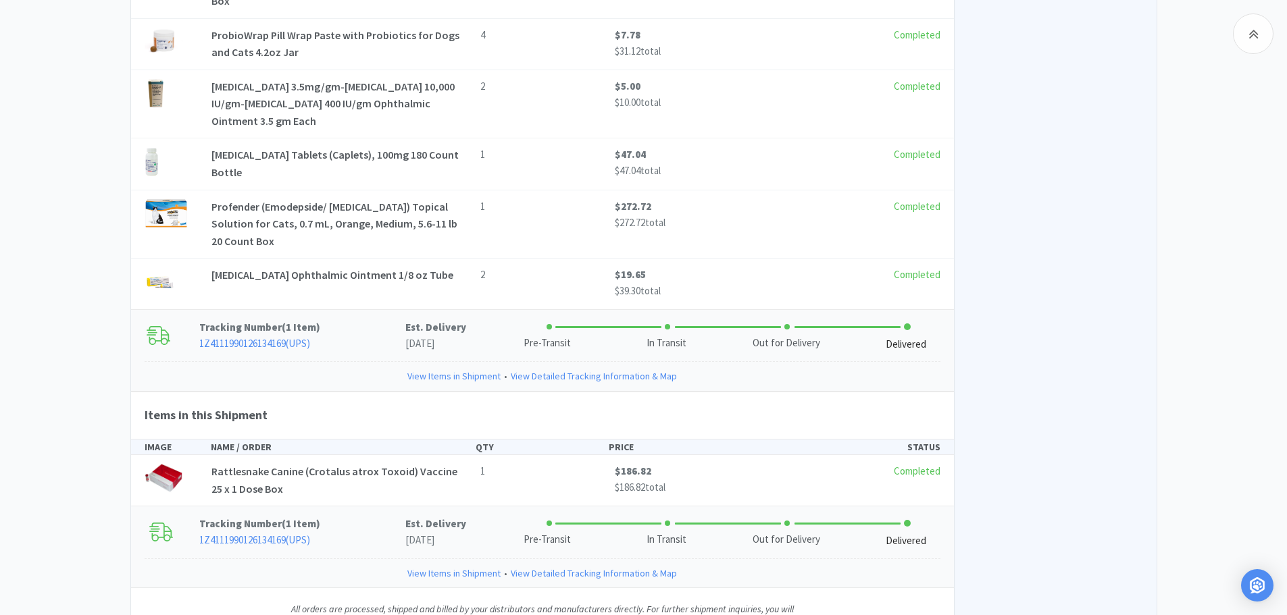
click at [444, 566] on link "View Items in Shipment" at bounding box center [453, 573] width 93 height 15
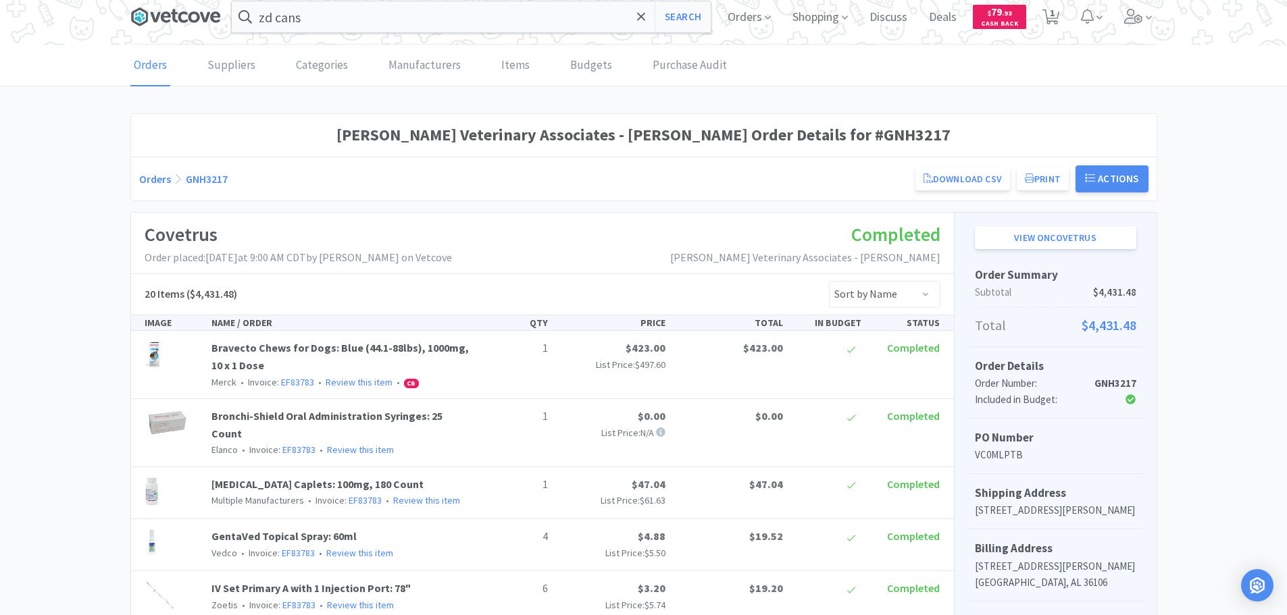
scroll to position [0, 0]
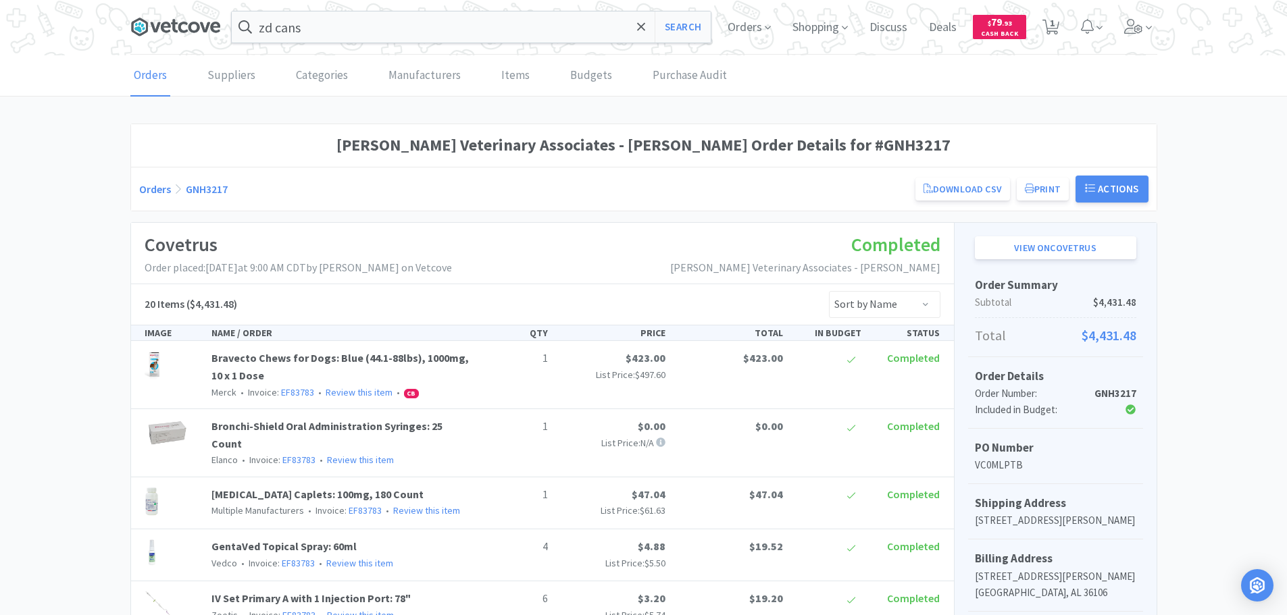
click at [151, 23] on icon at bounding box center [155, 27] width 10 height 10
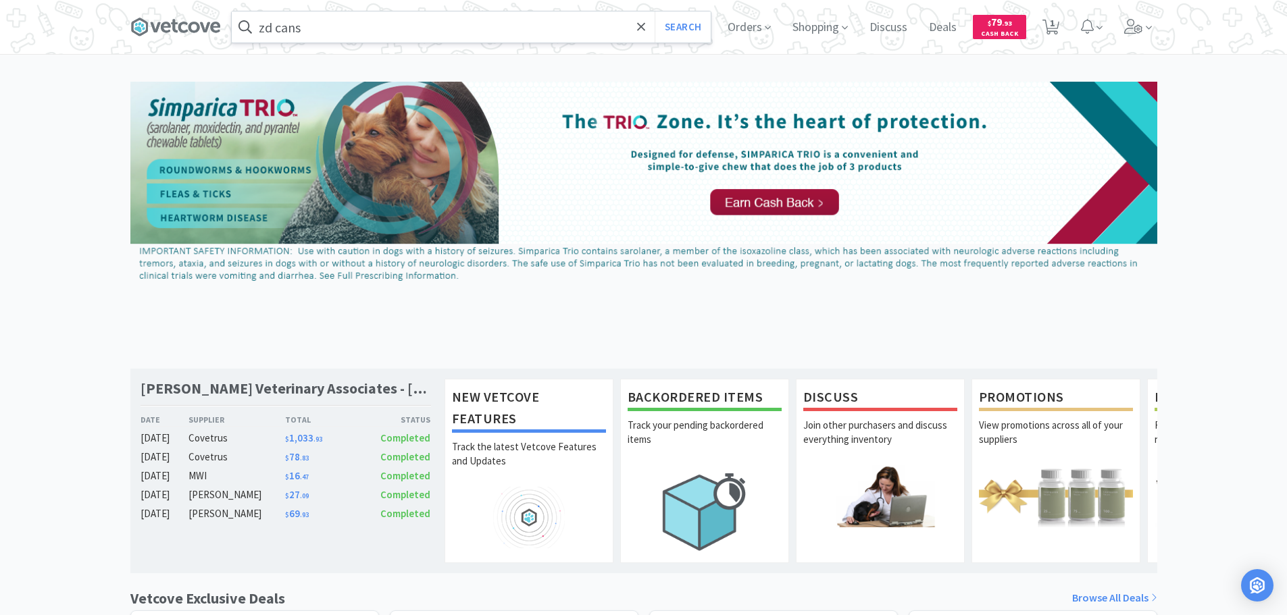
click at [418, 11] on input "zd cans" at bounding box center [471, 26] width 479 height 31
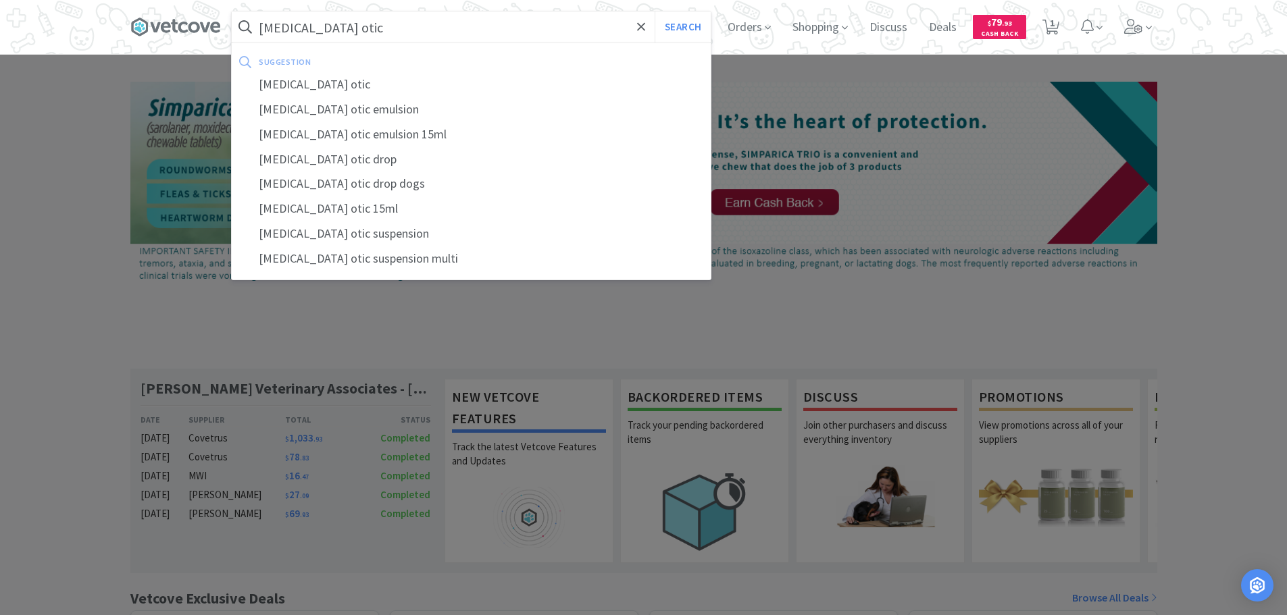
type input "baytril otic"
click at [654, 11] on button "Search" at bounding box center [682, 26] width 56 height 31
select select "1"
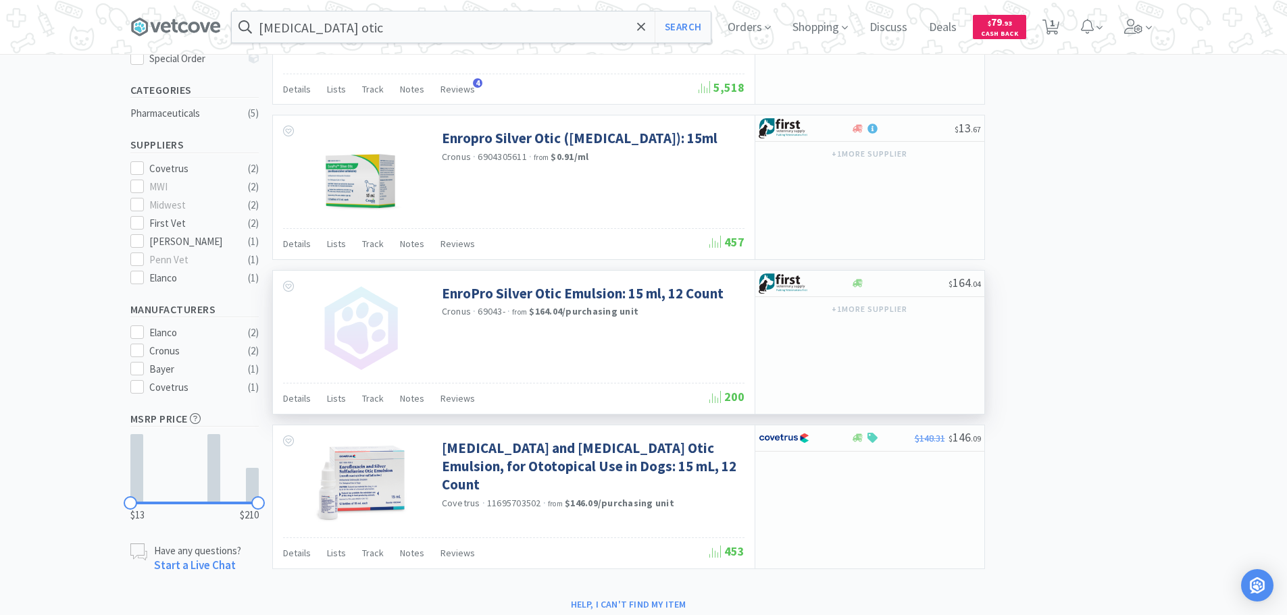
scroll to position [365, 0]
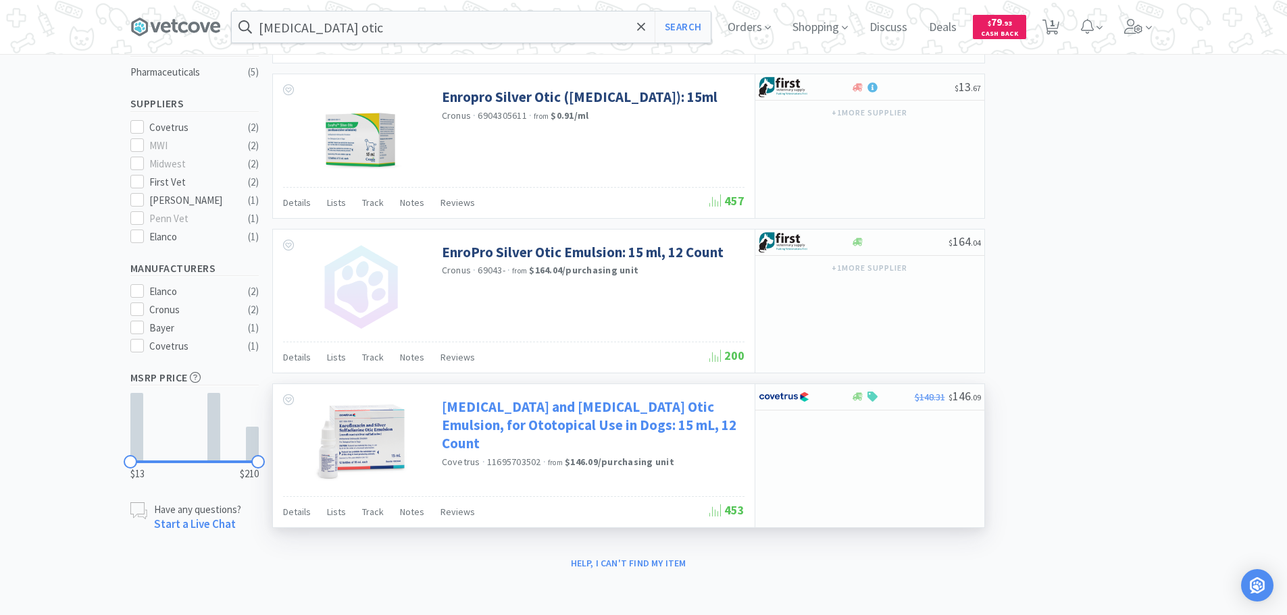
click at [626, 403] on link "Enrofloxacin and Silver Sulfadiazine Otic Emulsion, for Ototopical Use in Dogs:…" at bounding box center [591, 425] width 299 height 55
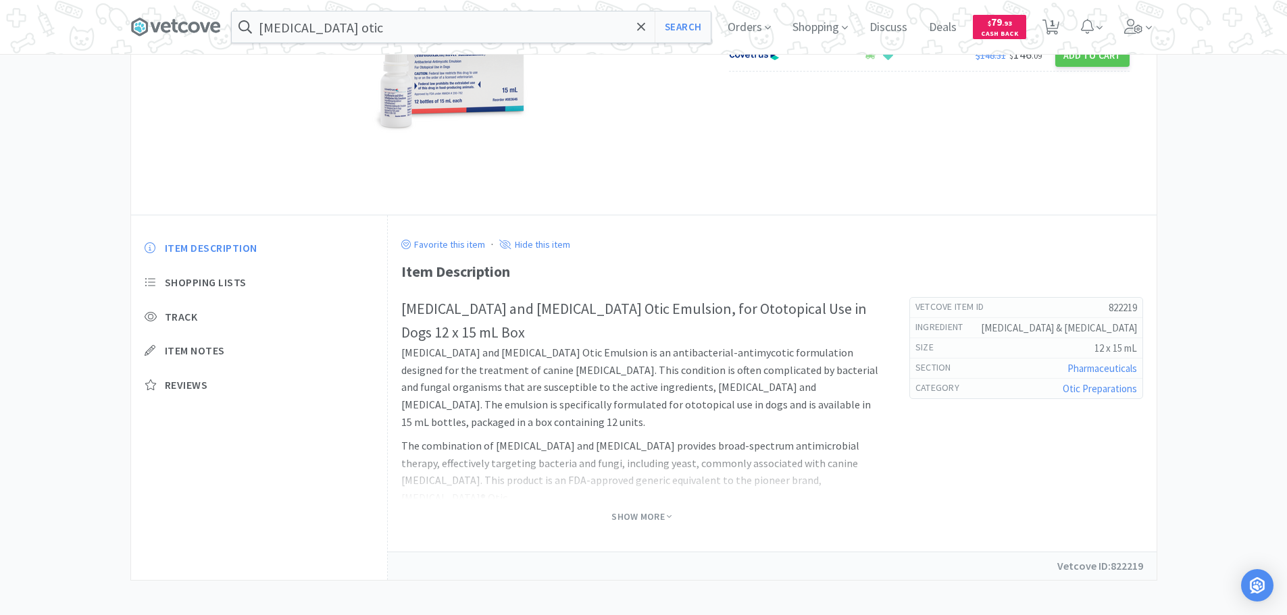
scroll to position [68, 0]
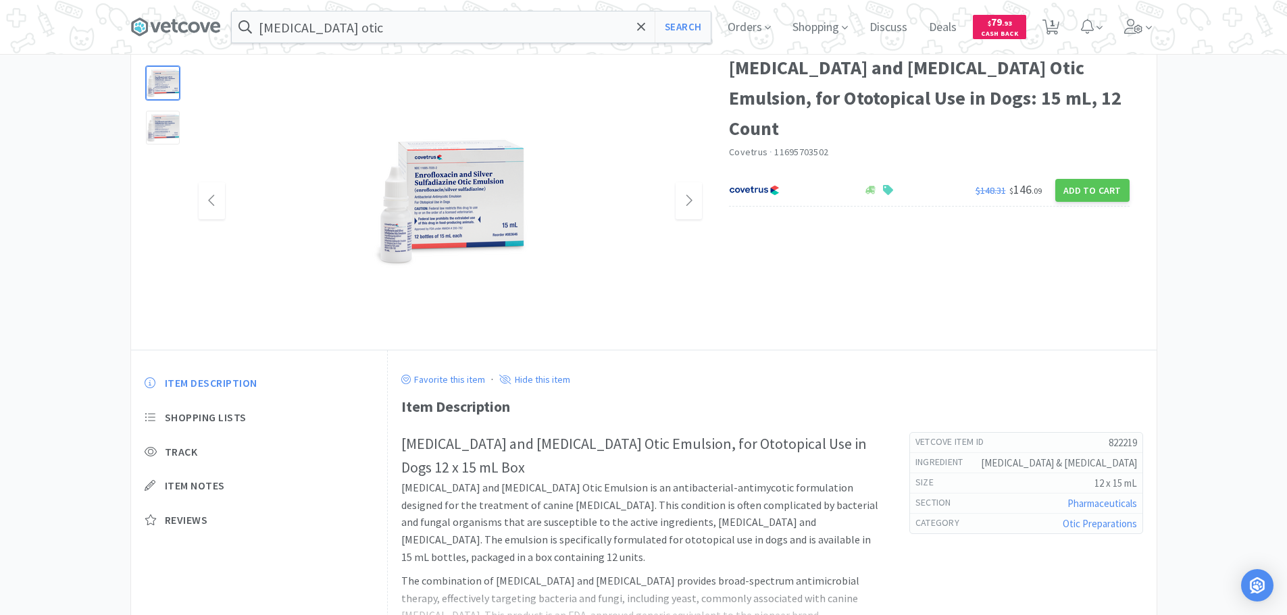
click at [432, 213] on img at bounding box center [449, 201] width 169 height 147
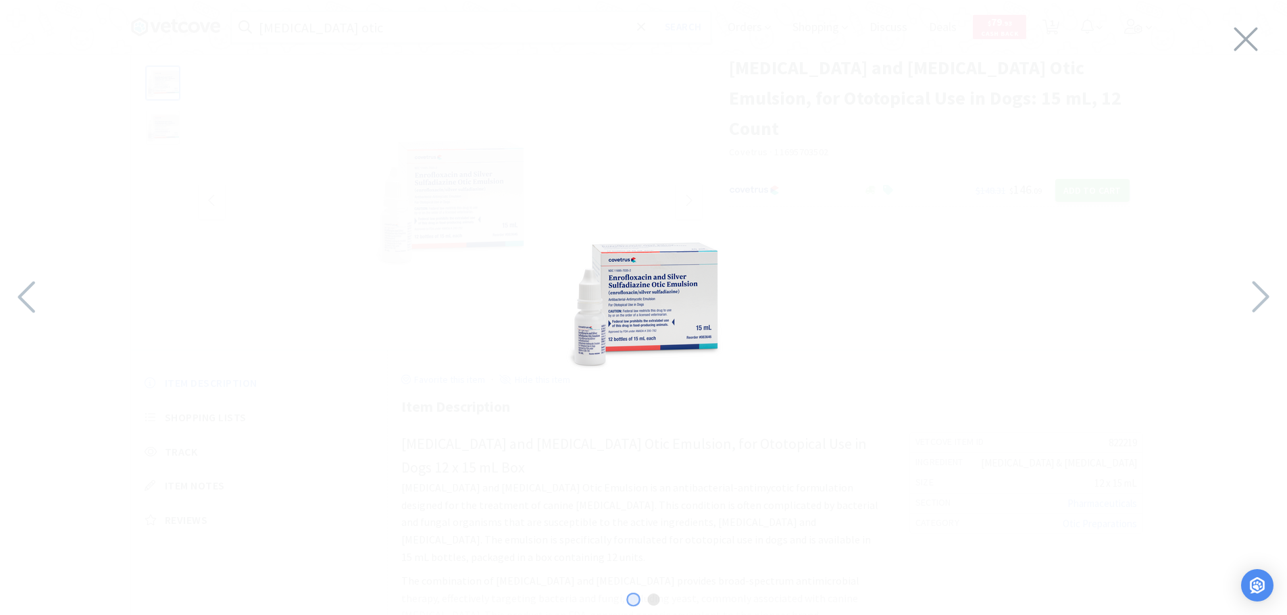
click at [1229, 28] on div at bounding box center [643, 305] width 1287 height 582
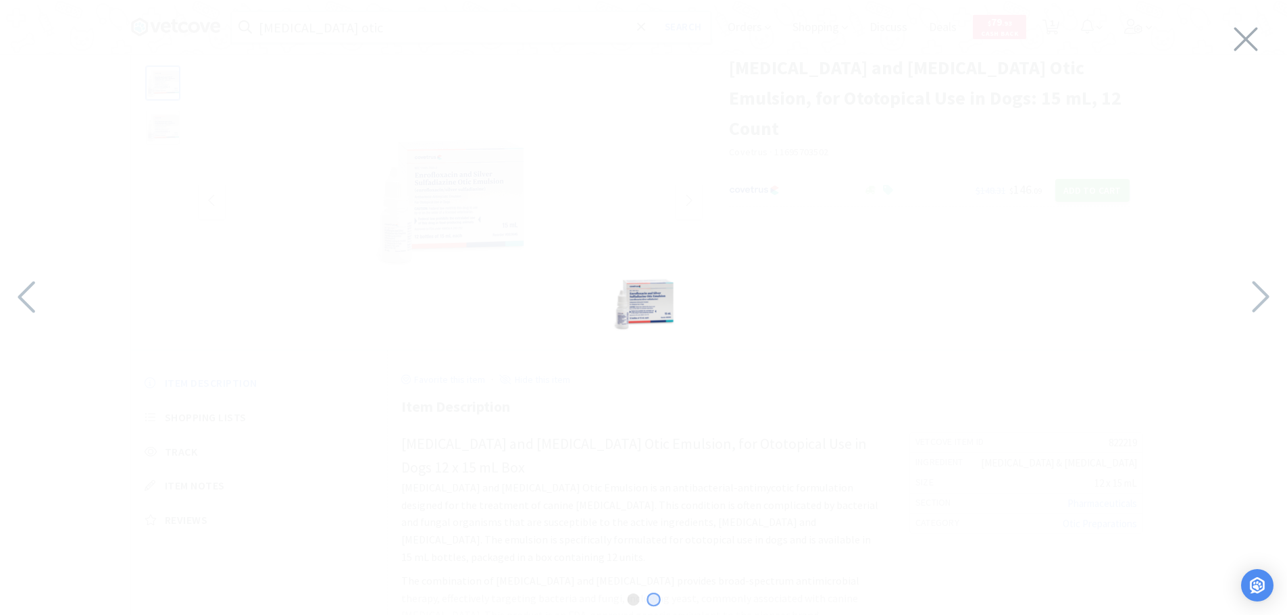
click at [118, 37] on div at bounding box center [643, 305] width 1287 height 582
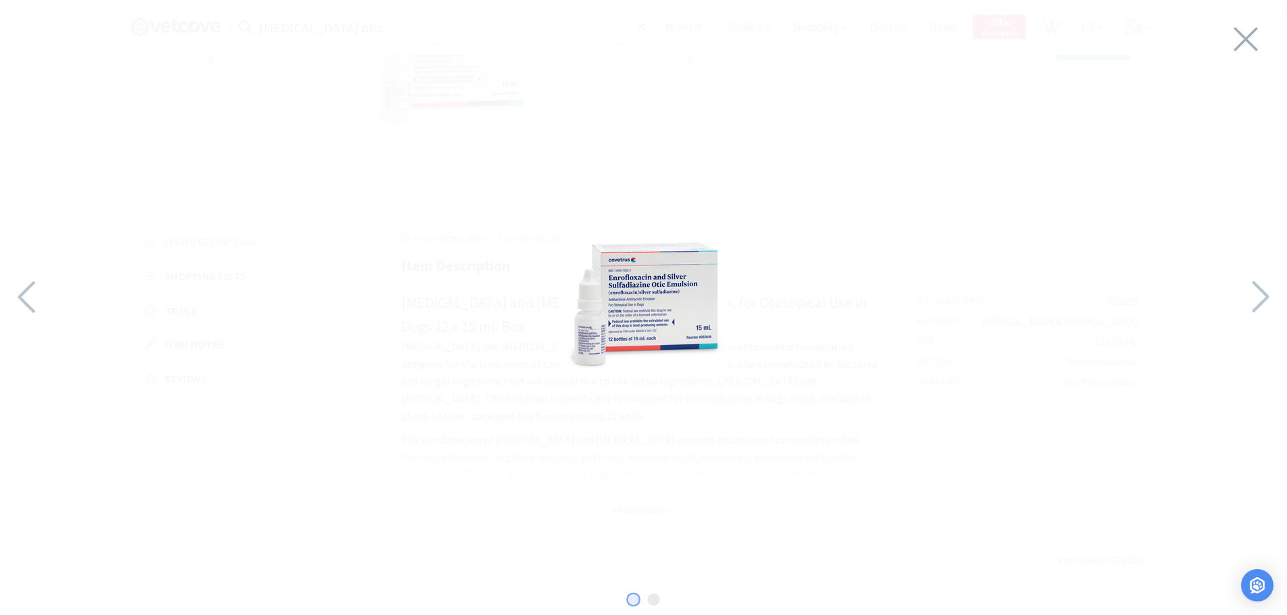
select select "1"
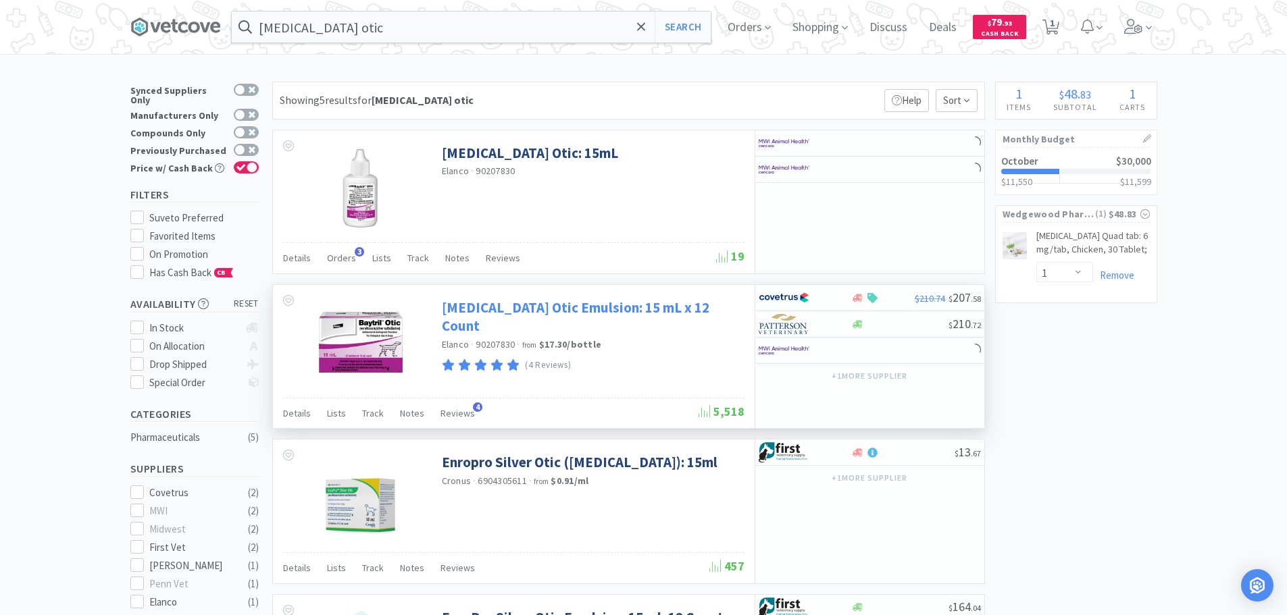
click at [480, 303] on link "Baytril Otic Emulsion: 15 mL x 12 Count" at bounding box center [591, 317] width 299 height 37
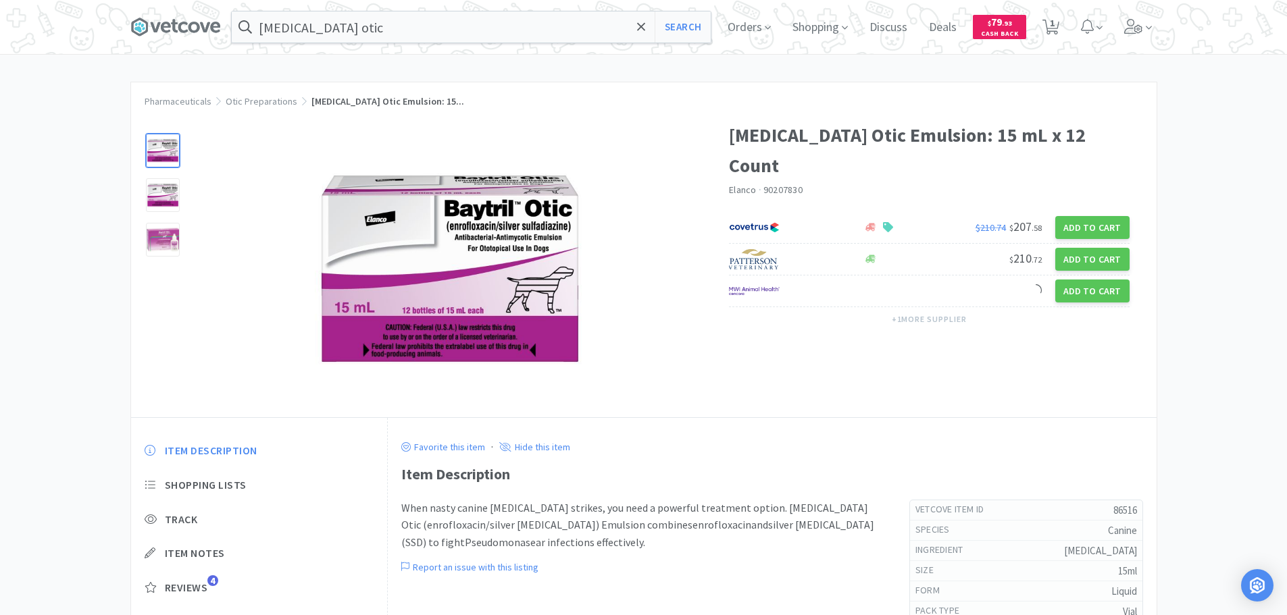
select select "1"
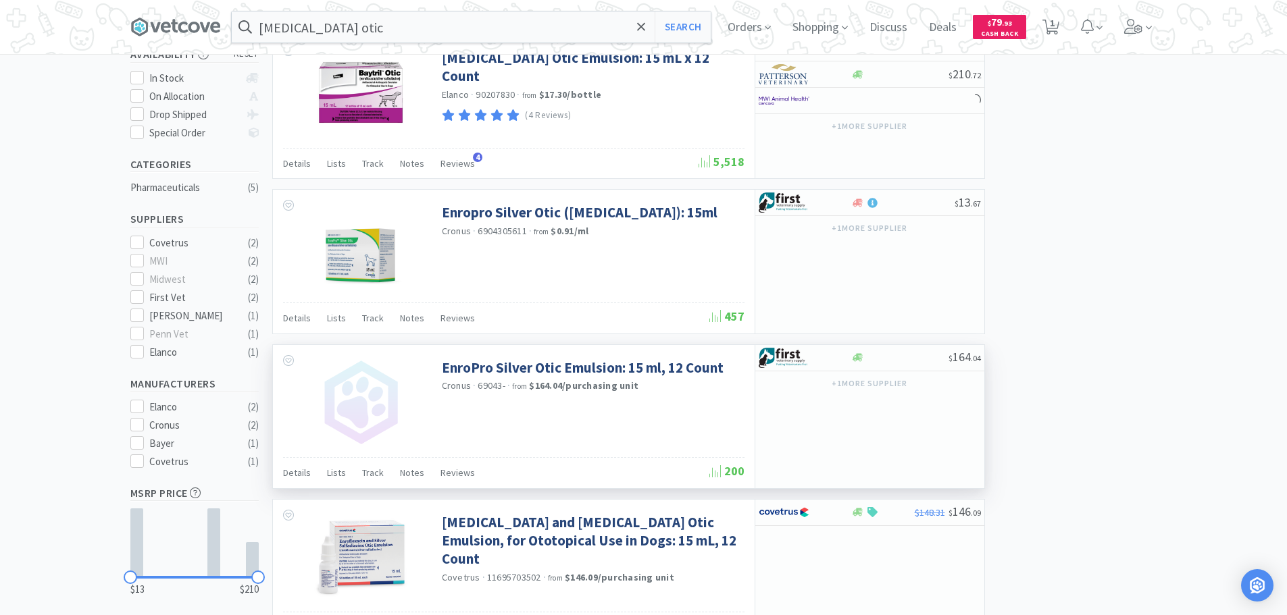
scroll to position [365, 0]
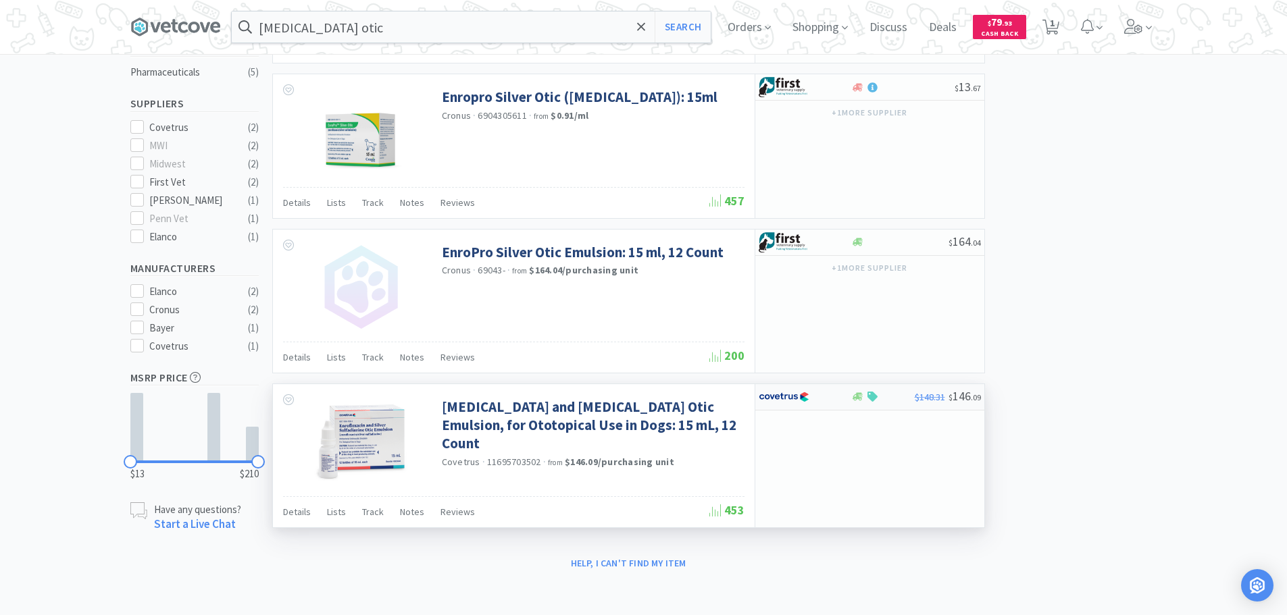
click at [825, 399] on div at bounding box center [796, 397] width 74 height 23
select select "1"
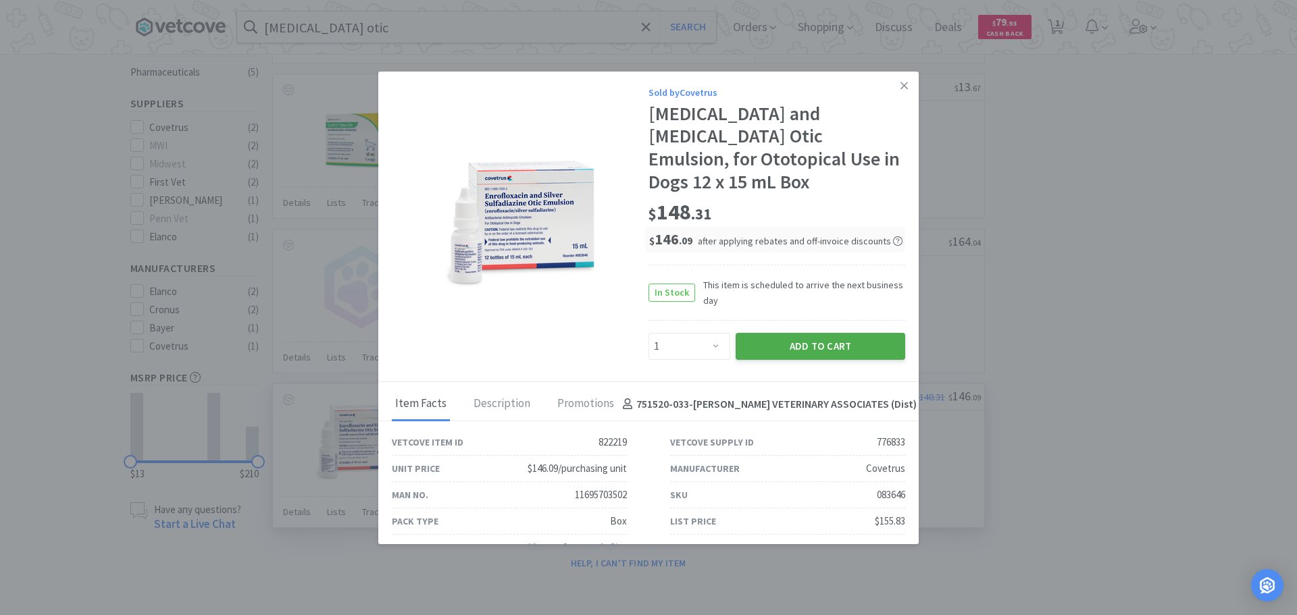
click at [842, 341] on button "Add to Cart" at bounding box center [821, 346] width 170 height 27
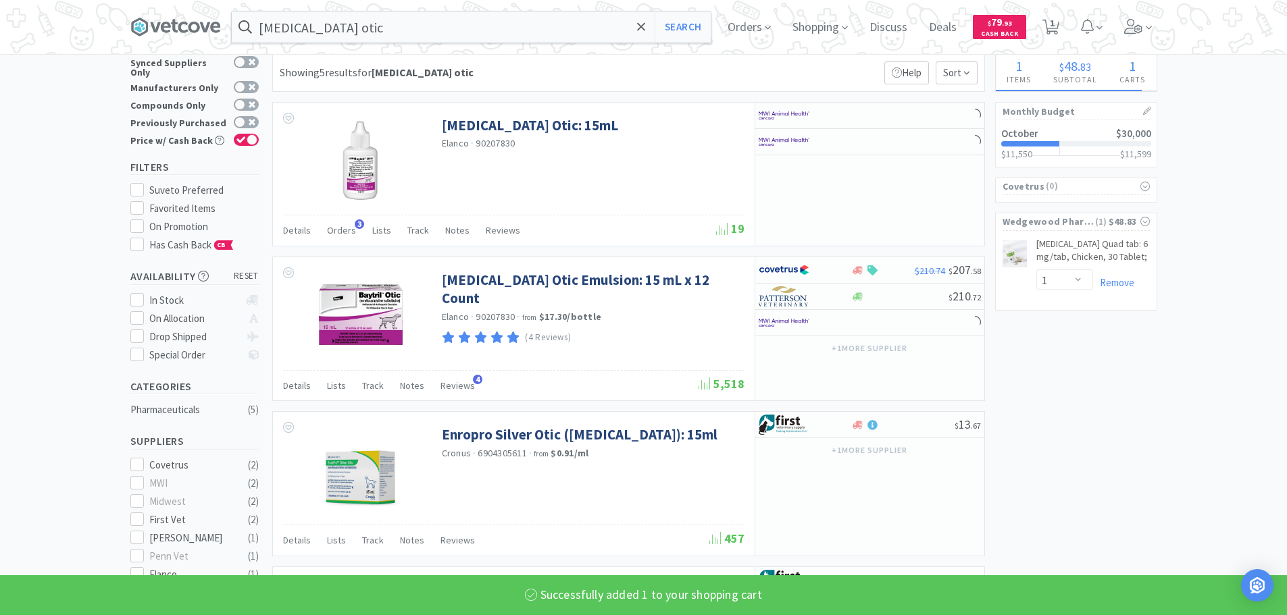
scroll to position [0, 0]
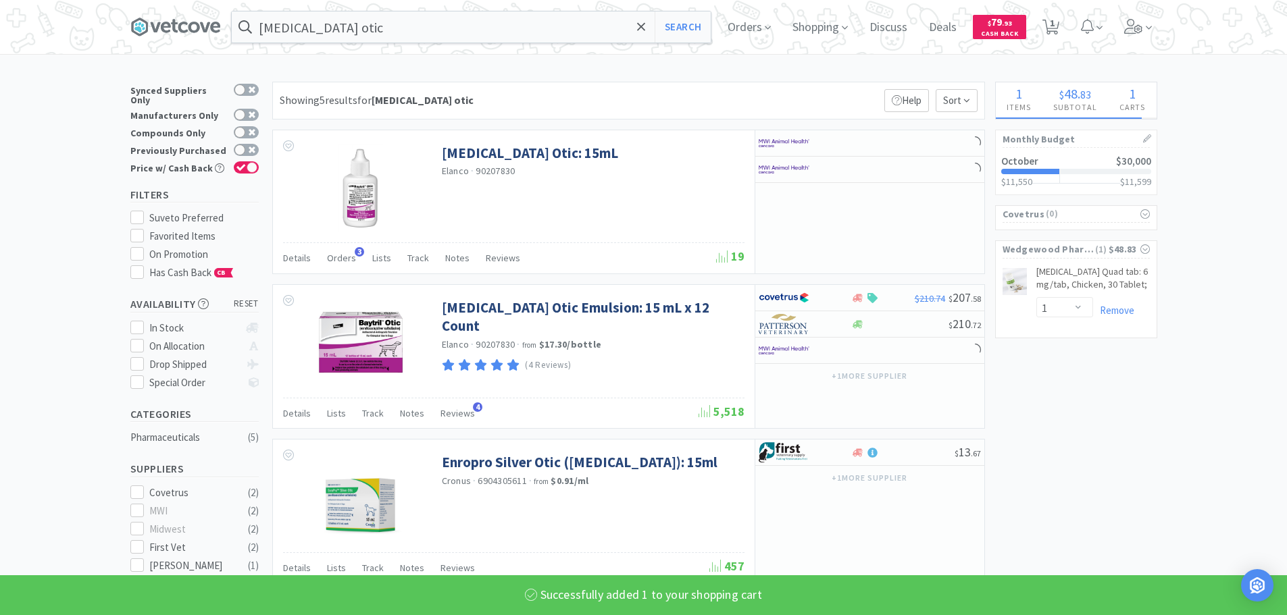
select select "1"
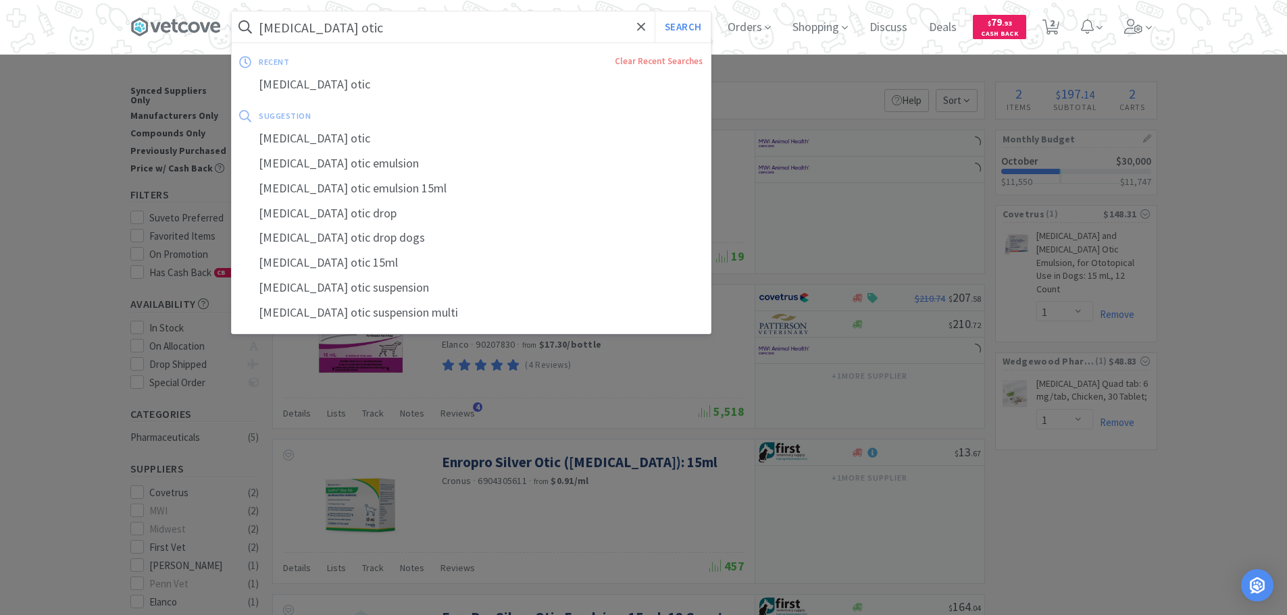
click at [386, 22] on input "baytril otic" at bounding box center [471, 26] width 479 height 31
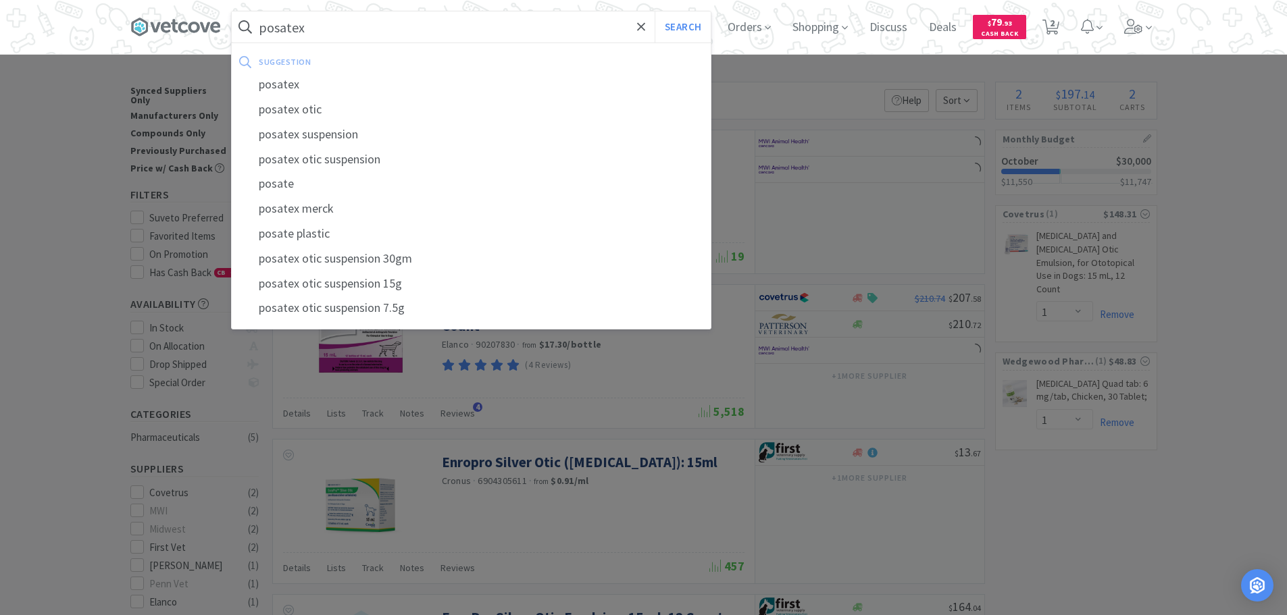
click at [654, 11] on button "Search" at bounding box center [682, 26] width 56 height 31
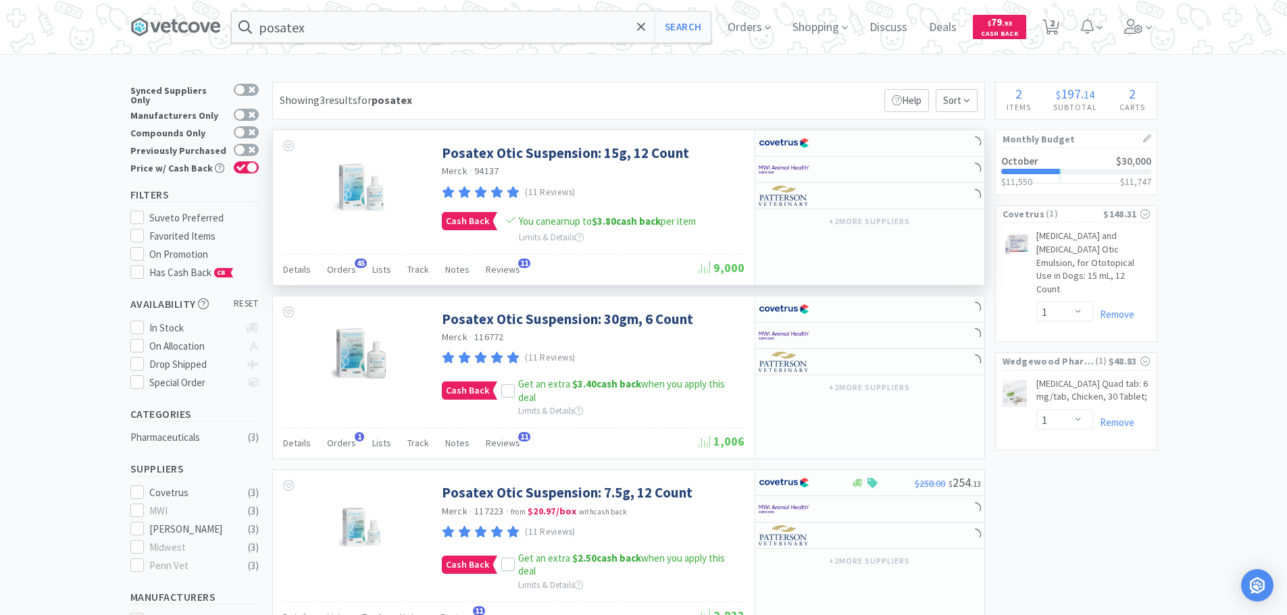
click at [354, 280] on div "Details Orders 45 Lists Track Notes Reviews 11" at bounding box center [490, 272] width 415 height 26
click at [357, 273] on div "Details Orders 45 Lists Track Notes Reviews 11" at bounding box center [490, 272] width 415 height 26
click at [354, 273] on div "Details Orders 45 Lists Track Notes Reviews 11" at bounding box center [490, 272] width 415 height 26
click at [347, 269] on span "Orders" at bounding box center [341, 269] width 29 height 12
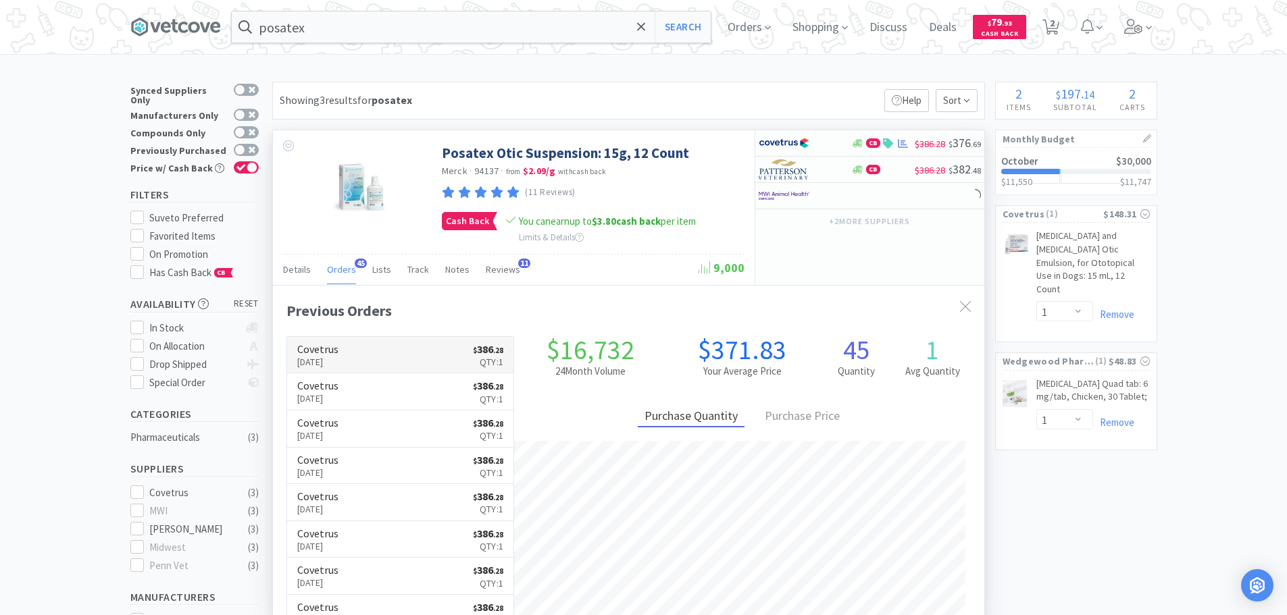
scroll to position [362, 711]
click at [406, 351] on link "Covetrus Oct 10th, 2025 $ 386 . 28 Qty: 1" at bounding box center [400, 355] width 227 height 37
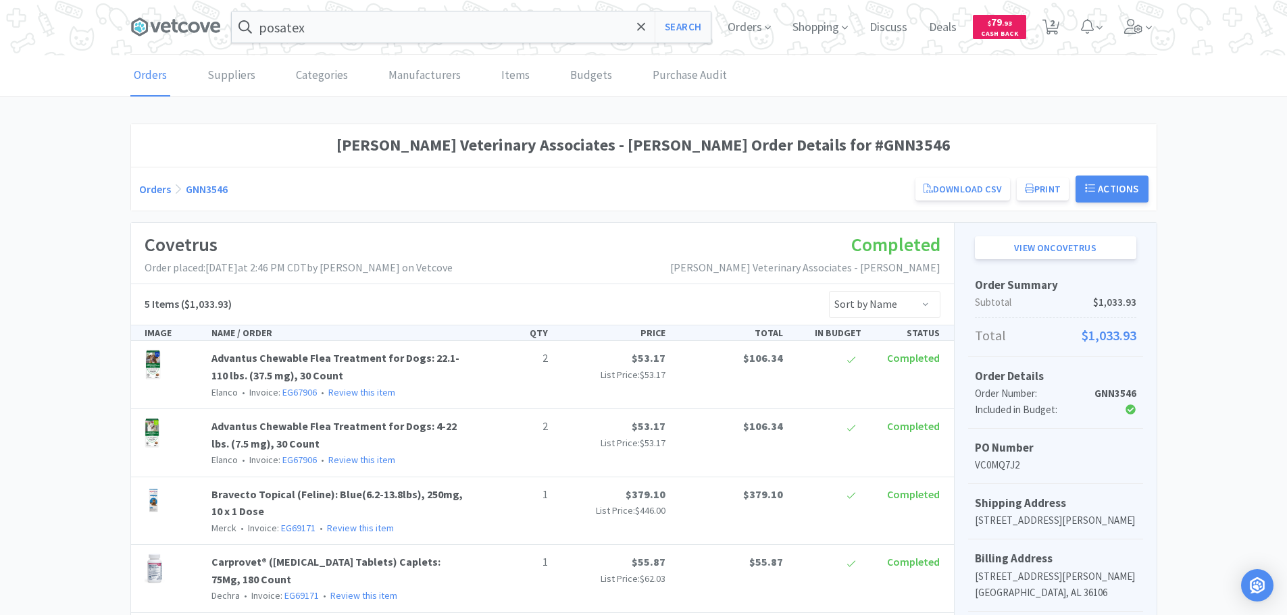
drag, startPoint x: 176, startPoint y: 25, endPoint x: 174, endPoint y: 6, distance: 19.1
click at [178, 25] on icon at bounding box center [175, 27] width 91 height 20
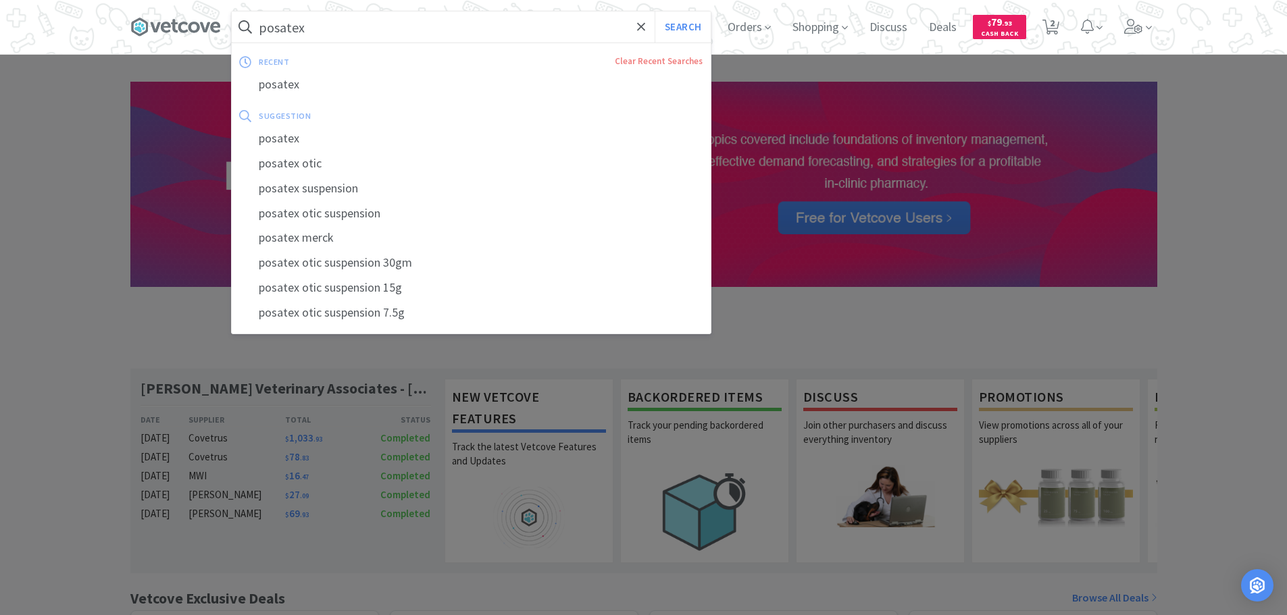
click at [330, 20] on input "posatex" at bounding box center [471, 26] width 479 height 31
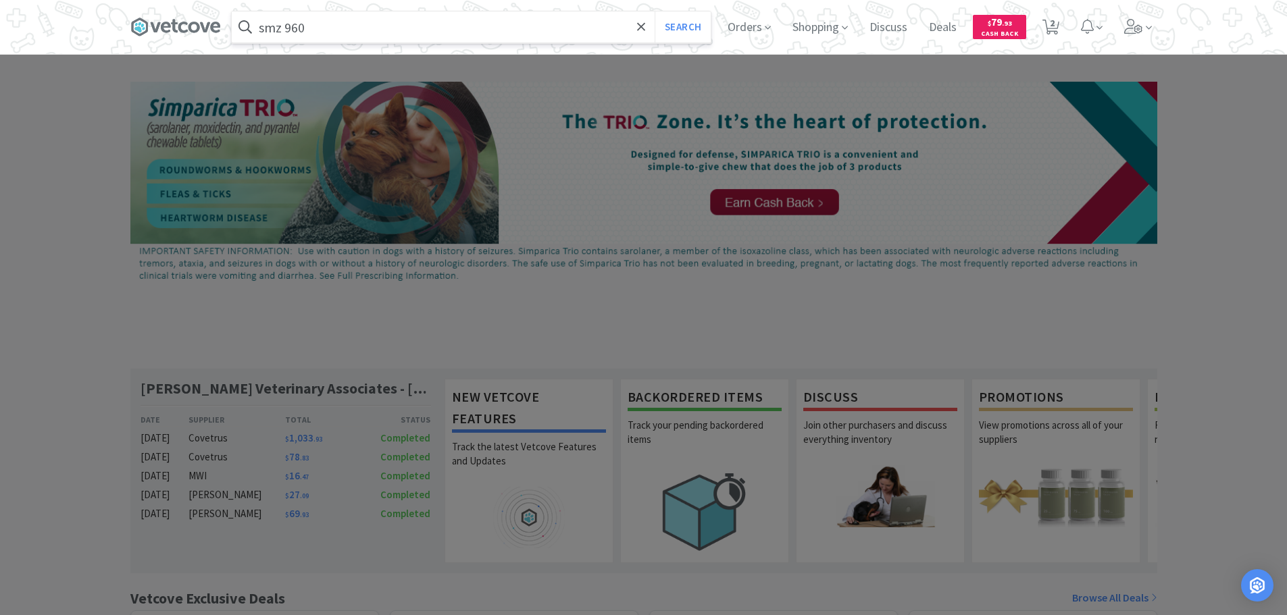
type input "smz 960"
click at [654, 11] on button "Search" at bounding box center [682, 26] width 56 height 31
select select "1"
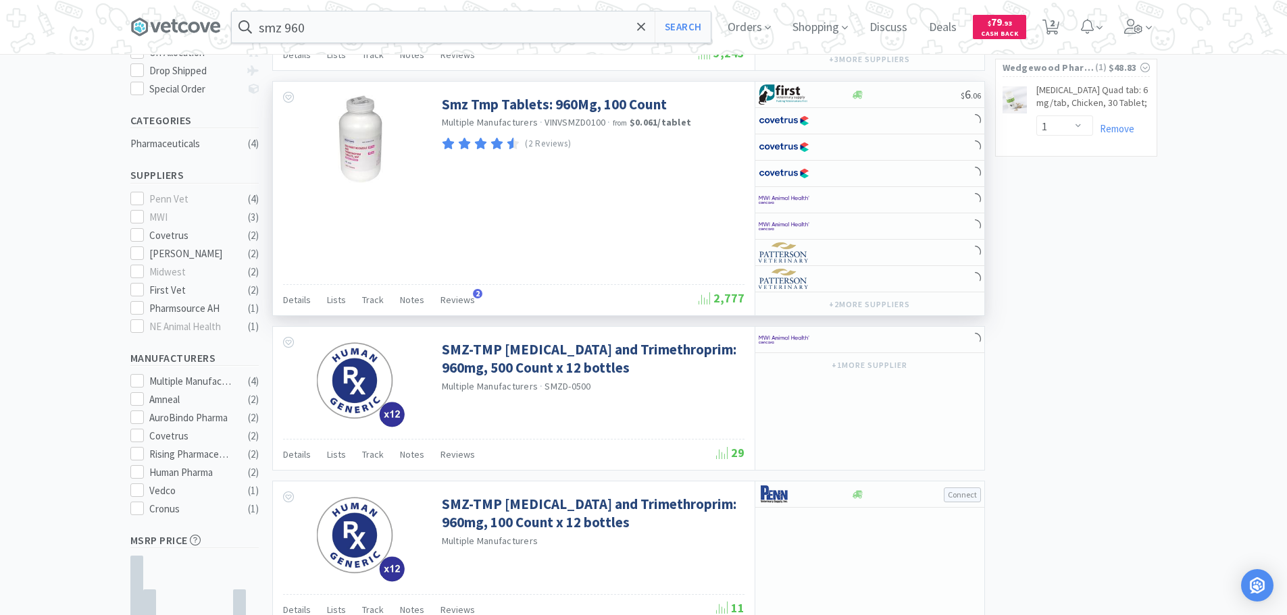
scroll to position [270, 0]
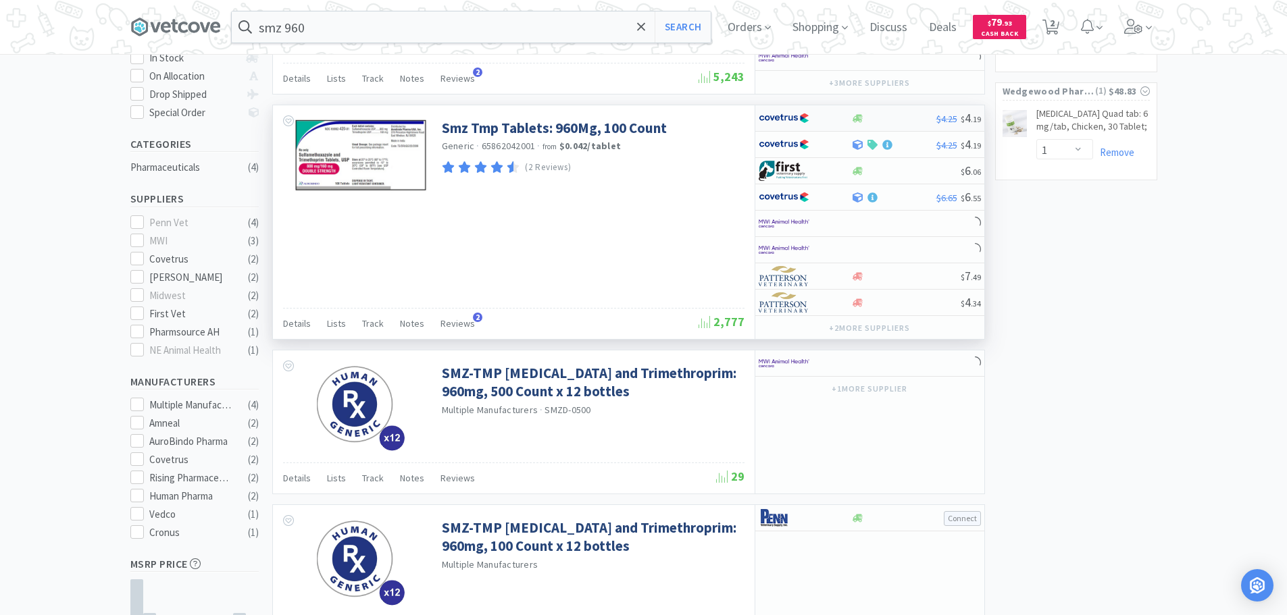
click at [821, 125] on div at bounding box center [796, 118] width 74 height 23
select select "1"
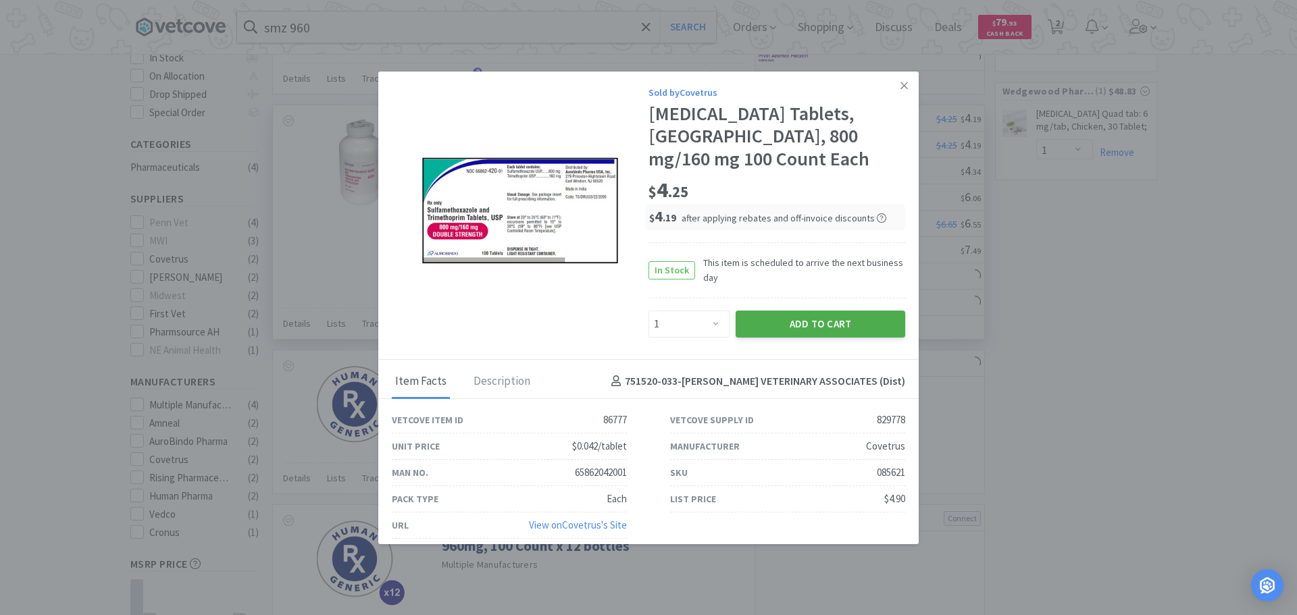
click at [760, 338] on button "Add to Cart" at bounding box center [821, 324] width 170 height 27
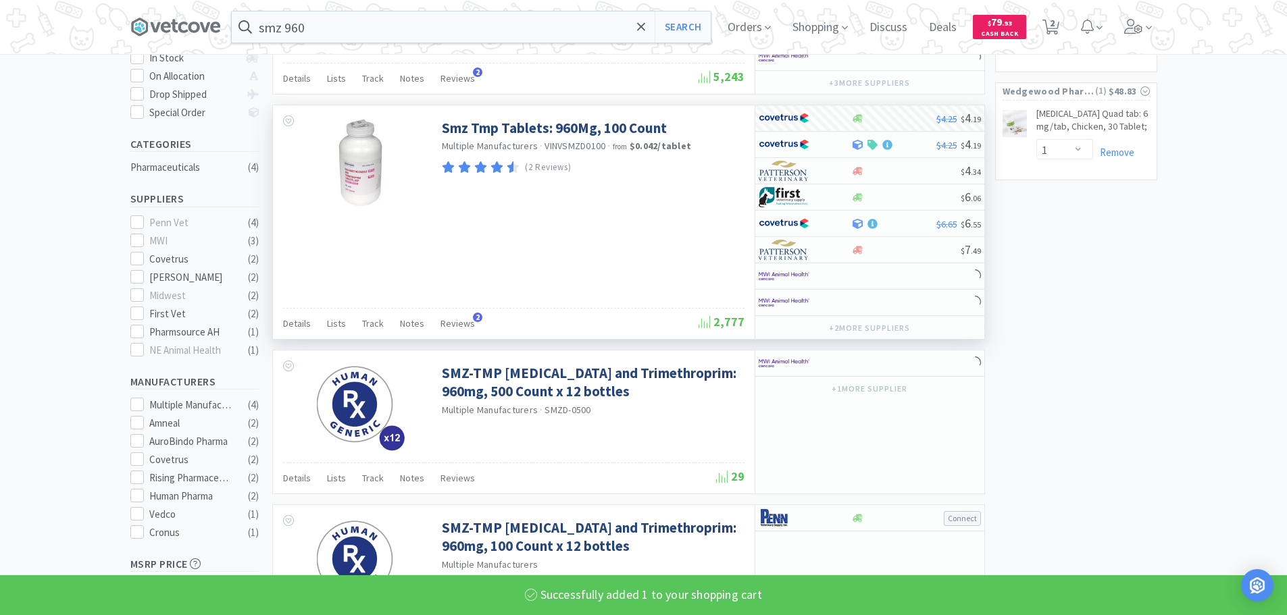
select select "1"
